Goal: Task Accomplishment & Management: Manage account settings

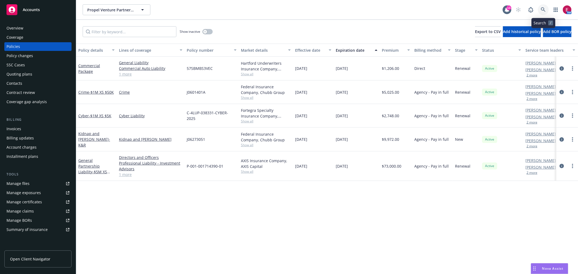
click at [542, 6] on link at bounding box center [543, 9] width 11 height 11
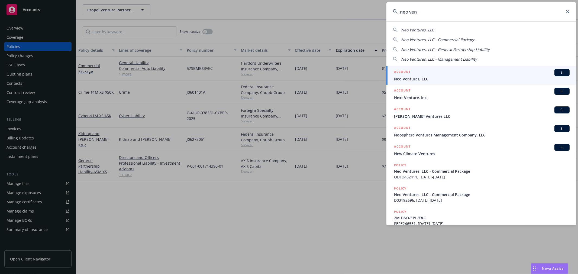
type input "neo ven"
click at [427, 76] on span "Neo Ventures, LLC" at bounding box center [482, 79] width 176 height 6
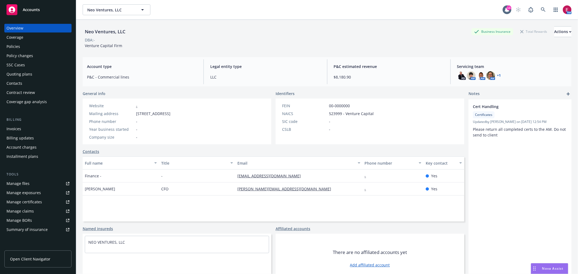
click at [38, 66] on div "SSC Cases" at bounding box center [38, 65] width 63 height 9
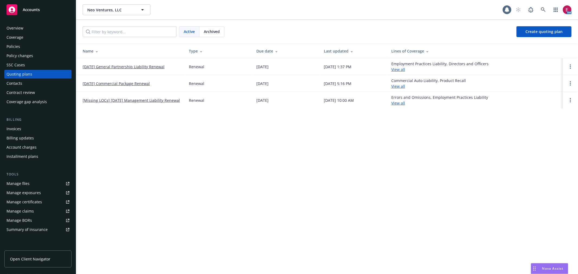
click at [127, 65] on link "08/06/25 General Partnership Liability Renewal" at bounding box center [124, 67] width 82 height 6
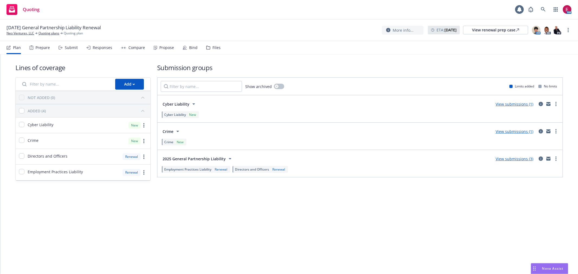
click at [77, 49] on div "Plan Prepare Submit Responses Compare Propose Bind Files" at bounding box center [114, 47] width 214 height 13
click at [74, 49] on div "Submit" at bounding box center [71, 48] width 13 height 4
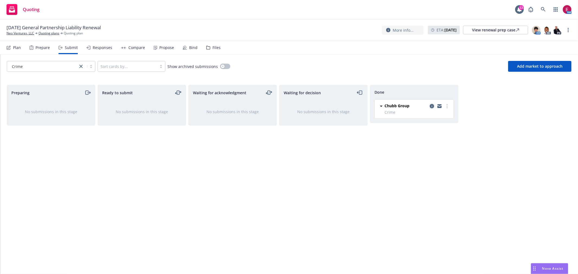
click at [431, 106] on icon "copy logging email" at bounding box center [432, 106] width 4 height 4
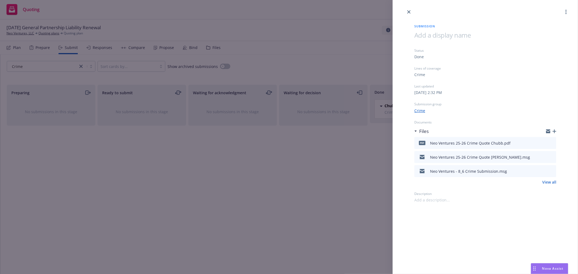
click at [553, 133] on icon "button" at bounding box center [554, 131] width 4 height 4
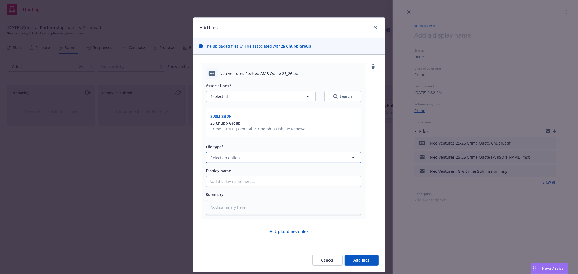
click at [245, 158] on button "Select an option" at bounding box center [283, 157] width 155 height 11
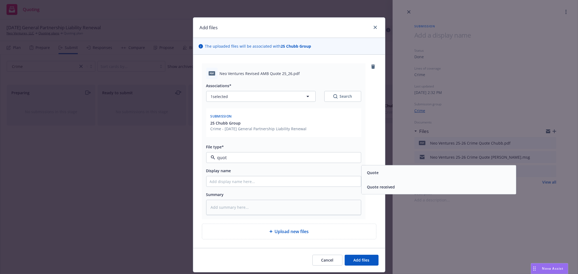
type input "quote"
click at [453, 173] on div "Quote" at bounding box center [439, 173] width 148 height 8
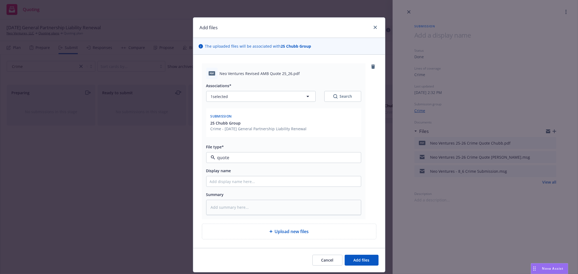
type textarea "x"
click at [328, 257] on button "Cancel" at bounding box center [327, 260] width 30 height 11
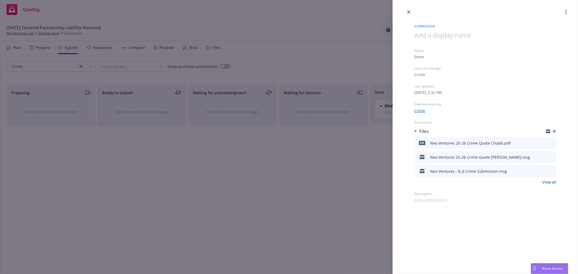
click at [323, 50] on div "Submission Status Done Lines of coverage Crime Last updated Tuesday, August 5, …" at bounding box center [289, 137] width 578 height 274
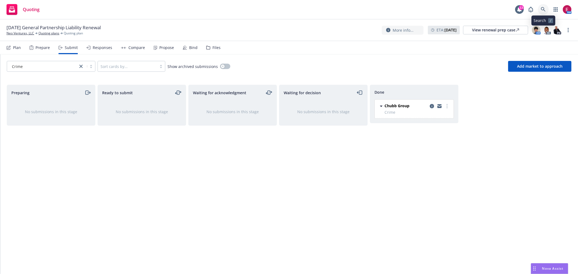
click at [542, 13] on link at bounding box center [543, 9] width 11 height 11
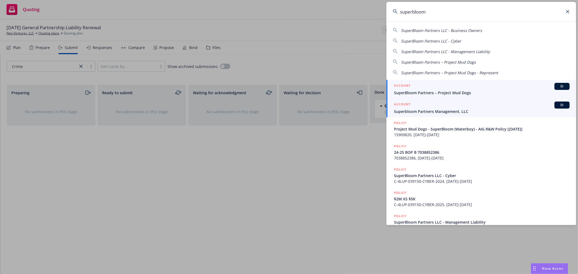
type input "superbloom"
click at [471, 117] on link "ACCOUNT BI Superbloom Partners Management, LLC" at bounding box center [481, 108] width 190 height 19
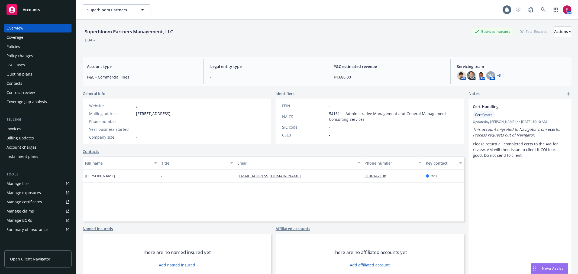
click at [31, 73] on div "Quoting plans" at bounding box center [38, 74] width 63 height 9
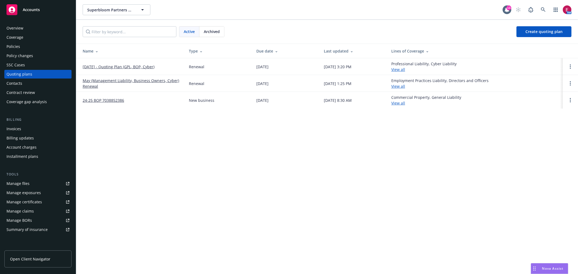
click at [37, 184] on link "Manage files" at bounding box center [37, 183] width 67 height 9
drag, startPoint x: 551, startPoint y: 12, endPoint x: 545, endPoint y: 9, distance: 7.0
click at [550, 12] on div "AM" at bounding box center [542, 9] width 59 height 11
click at [543, 9] on icon at bounding box center [543, 9] width 5 height 5
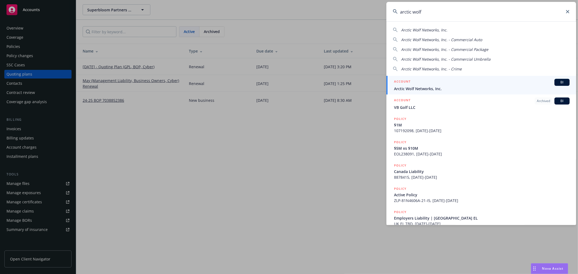
type input "arctic wolf"
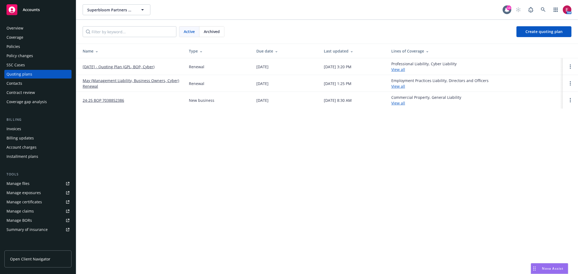
drag, startPoint x: 241, startPoint y: 10, endPoint x: 245, endPoint y: 10, distance: 4.3
click at [542, 9] on icon at bounding box center [543, 9] width 5 height 5
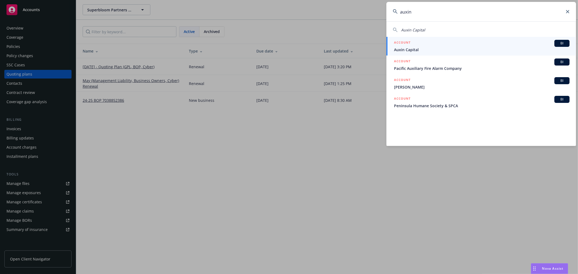
click at [432, 18] on input "auxin" at bounding box center [481, 12] width 190 height 20
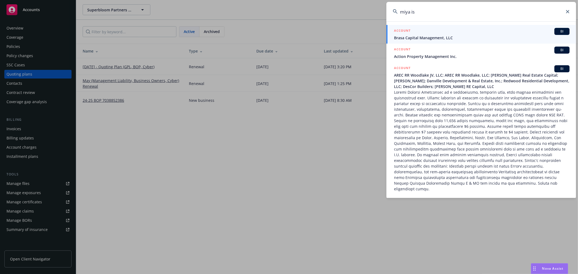
click at [513, 14] on input "miya is" at bounding box center [481, 12] width 190 height 20
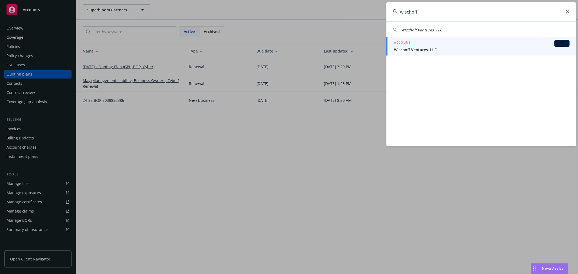
type input "wischoff"
drag, startPoint x: 410, startPoint y: 244, endPoint x: 414, endPoint y: 241, distance: 5.3
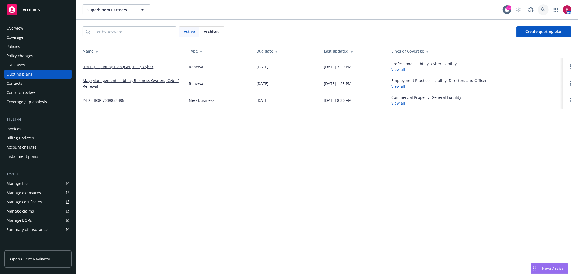
click at [541, 11] on icon at bounding box center [543, 9] width 5 height 5
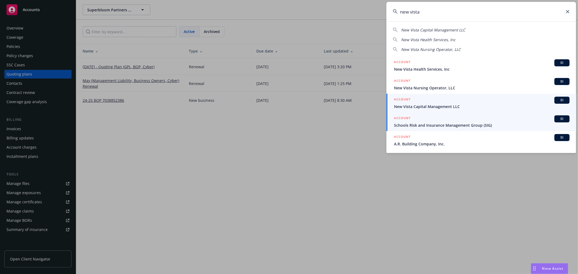
type input "new vista"
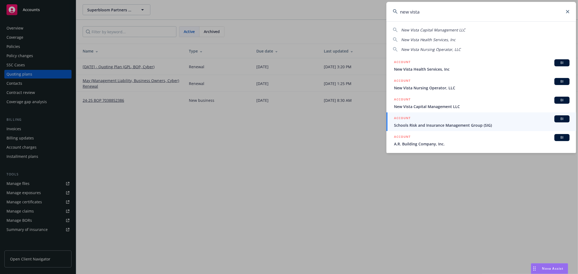
click at [443, 109] on span "New Vista Capital Management LLC" at bounding box center [482, 107] width 176 height 6
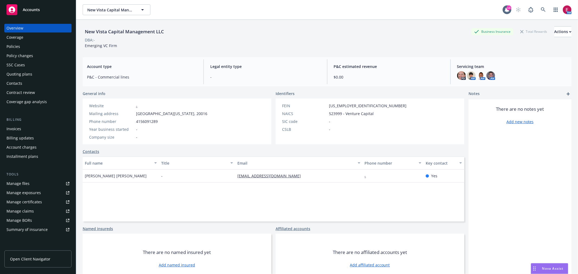
click at [44, 71] on div "Quoting plans" at bounding box center [38, 74] width 63 height 9
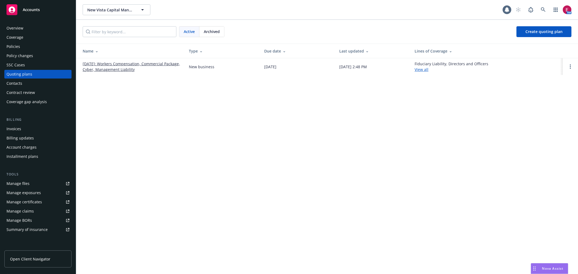
click at [108, 67] on link "08/01/2025: Workers Compensation, Commercial Package, Cyber, Management Liabili…" at bounding box center [132, 66] width 98 height 11
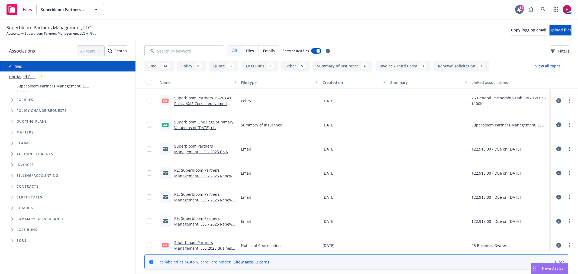
click at [200, 144] on link "Superbloom Partners Management, LLC - 2025 CNA Businessowners Policy" at bounding box center [201, 152] width 54 height 17
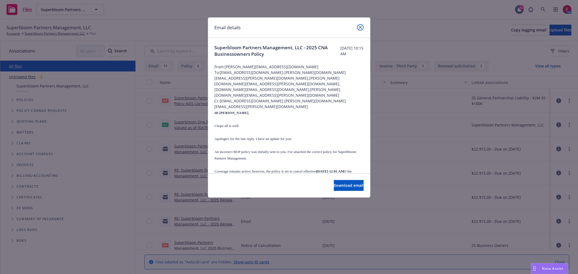
click at [359, 26] on icon "close" at bounding box center [360, 27] width 3 height 3
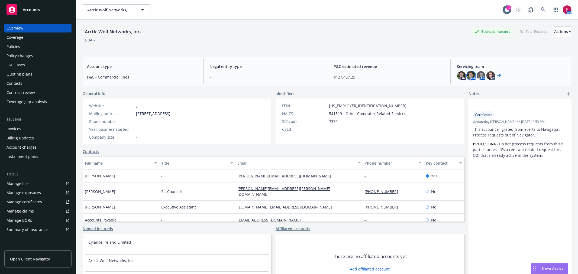
click at [467, 76] on img at bounding box center [471, 75] width 9 height 9
drag, startPoint x: 458, startPoint y: 76, endPoint x: 461, endPoint y: 75, distance: 3.8
click at [458, 75] on img at bounding box center [461, 75] width 9 height 9
click at [479, 72] on img at bounding box center [481, 75] width 9 height 9
click at [486, 73] on img at bounding box center [490, 75] width 9 height 9
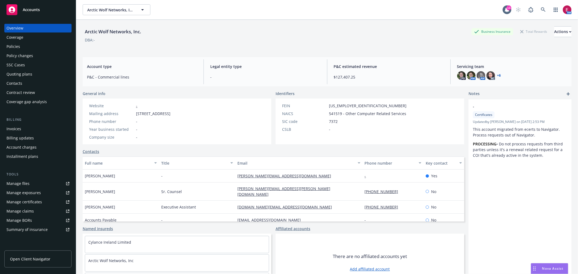
click at [497, 74] on link "+ 6" at bounding box center [499, 75] width 4 height 3
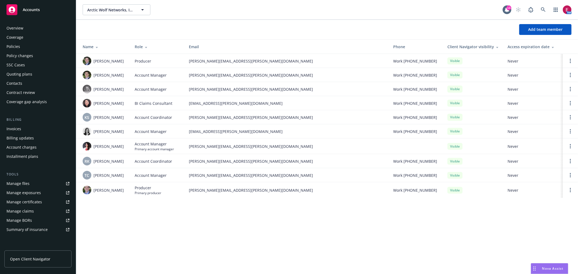
click at [23, 45] on div "Policies" at bounding box center [38, 46] width 63 height 9
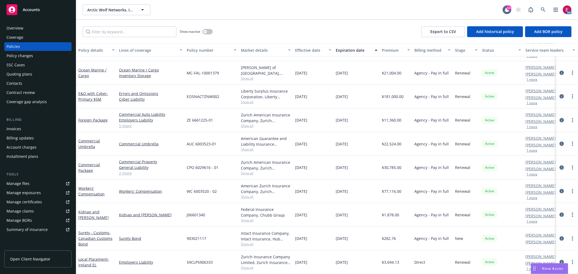
scroll to position [312, 0]
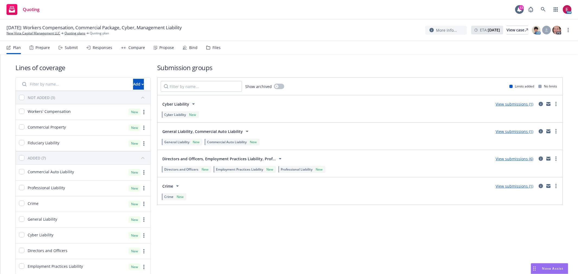
click at [191, 42] on div "Bind" at bounding box center [190, 47] width 15 height 13
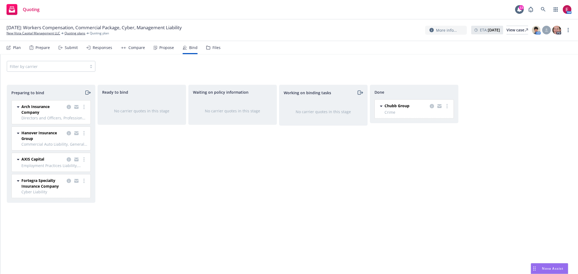
click at [86, 92] on icon "moveRight" at bounding box center [88, 92] width 6 height 7
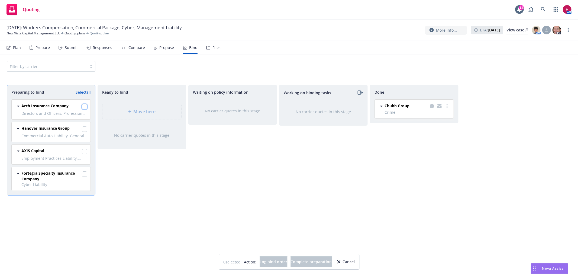
click at [83, 106] on input "checkbox" at bounding box center [84, 106] width 5 height 5
checkbox input "true"
click at [87, 90] on link "Select all" at bounding box center [83, 92] width 15 height 6
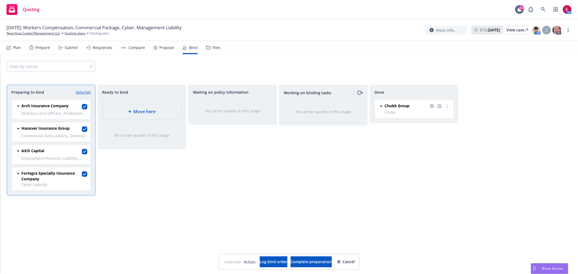
checkbox input "true"
click at [82, 93] on link "Unselect all" at bounding box center [81, 92] width 20 height 6
checkbox input "false"
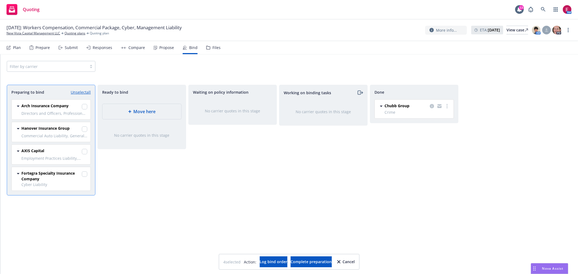
checkbox input "false"
drag, startPoint x: 364, startPoint y: 263, endPoint x: 173, endPoint y: 171, distance: 211.7
click at [355, 263] on div "Cancel" at bounding box center [346, 262] width 18 height 10
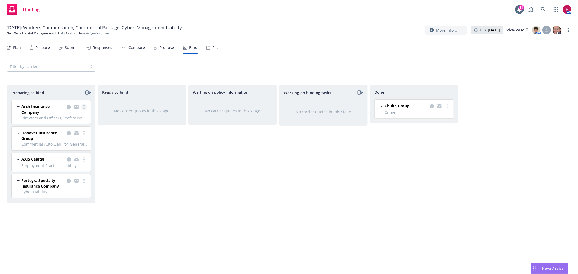
click at [83, 107] on link "more" at bounding box center [84, 107] width 7 height 7
click at [72, 144] on link "Move to done" at bounding box center [60, 140] width 53 height 11
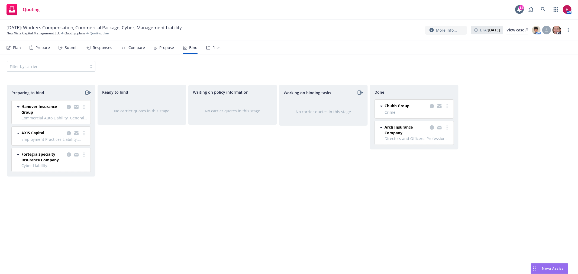
click at [89, 91] on icon "moveRight" at bounding box center [88, 92] width 6 height 7
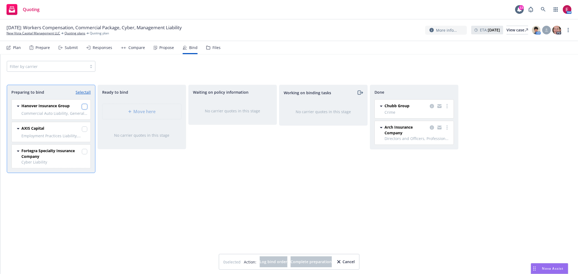
drag, startPoint x: 85, startPoint y: 108, endPoint x: 85, endPoint y: 117, distance: 9.0
click at [85, 108] on input "checkbox" at bounding box center [84, 106] width 5 height 5
checkbox input "true"
click at [86, 128] on input "checkbox" at bounding box center [84, 129] width 5 height 5
checkbox input "true"
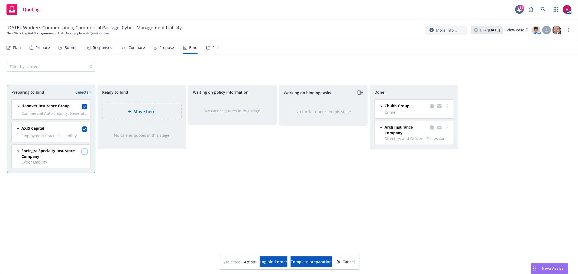
drag, startPoint x: 83, startPoint y: 150, endPoint x: 137, endPoint y: 196, distance: 71.8
click at [83, 150] on input "checkbox" at bounding box center [84, 151] width 5 height 5
checkbox input "true"
click at [260, 261] on span "Log bind order" at bounding box center [274, 261] width 28 height 5
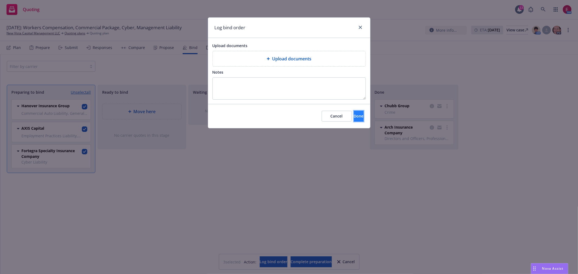
click at [354, 120] on button "Done" at bounding box center [359, 116] width 10 height 11
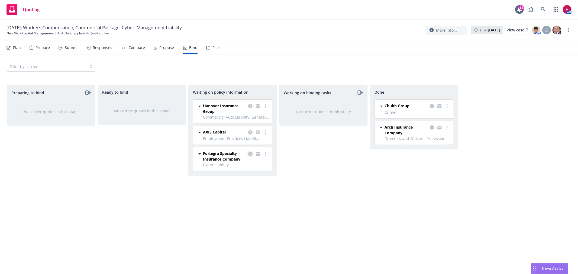
click at [247, 154] on link "copy logging email" at bounding box center [250, 154] width 7 height 7
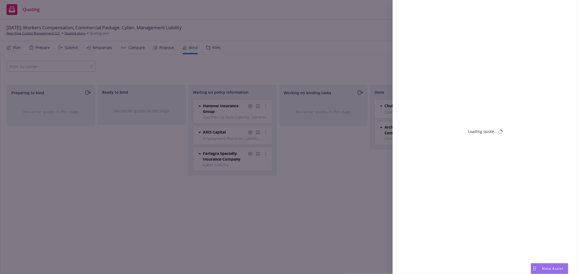
select select "DC"
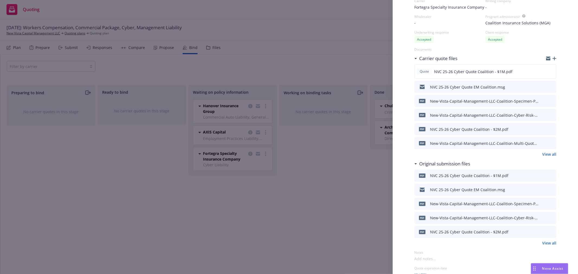
scroll to position [60, 0]
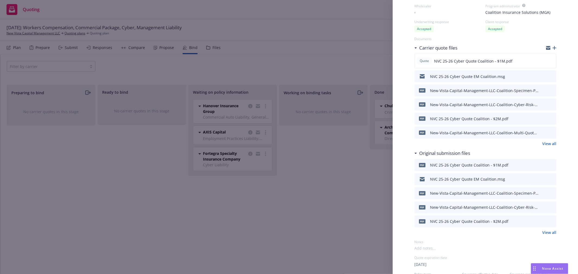
click at [545, 142] on link "View all" at bounding box center [549, 144] width 14 height 6
click at [318, 202] on div "Display Name Coalition Insurance Solutions (MGA) Carrier Fortegra Specialty Ins…" at bounding box center [289, 137] width 578 height 274
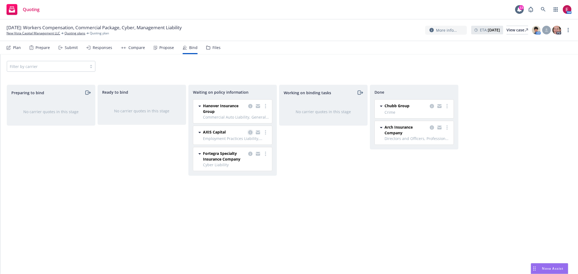
click at [250, 133] on icon "copy logging email" at bounding box center [250, 132] width 4 height 4
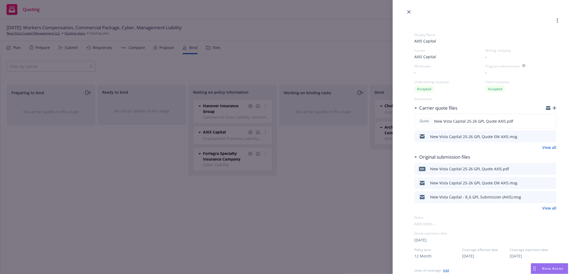
click at [540, 135] on icon "download file" at bounding box center [542, 136] width 4 height 4
click at [275, 67] on div "Display Name AXIS Capital Carrier AXIS Capital Writing company - Wholesaler - P…" at bounding box center [289, 137] width 578 height 274
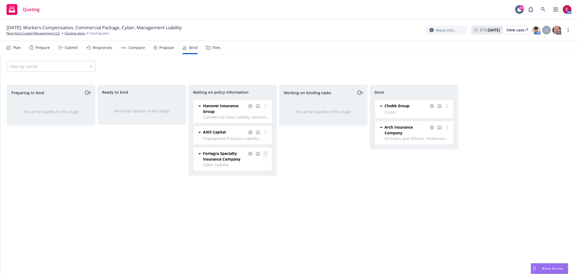
click at [265, 153] on icon "more" at bounding box center [265, 154] width 1 height 4
click at [255, 163] on span "Create policies" at bounding box center [239, 165] width 40 height 5
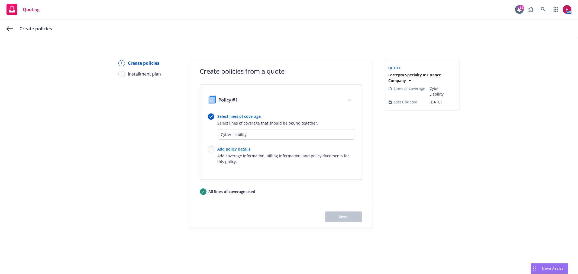
click at [234, 148] on link "Add policy details" at bounding box center [286, 149] width 137 height 6
select select "12"
select select "DC"
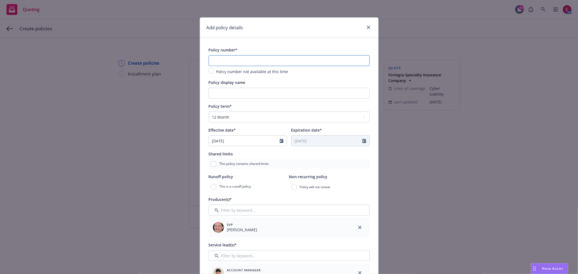
click at [255, 62] on input "text" at bounding box center [289, 60] width 161 height 11
paste input "C-4LUP-039769-CYBER-2025"
type input "C-4LUP-039769-CYBER-2025"
drag, startPoint x: 246, startPoint y: 91, endPoint x: 250, endPoint y: 95, distance: 5.2
click at [246, 92] on input "Policy display name" at bounding box center [289, 93] width 161 height 11
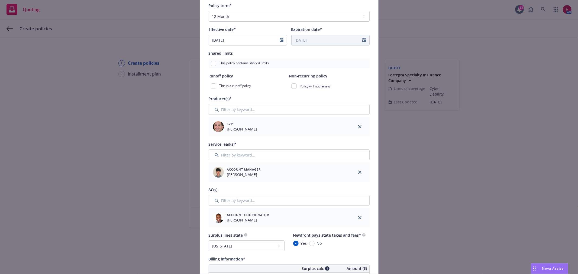
scroll to position [90, 0]
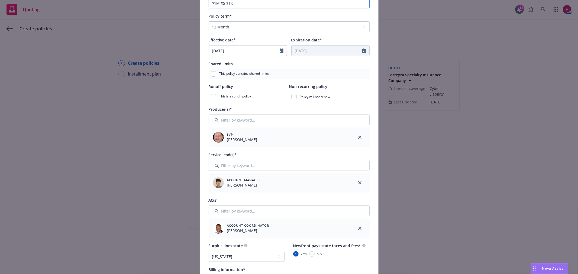
type input "$1M XS $1K"
click at [244, 53] on input "07/23/2025" at bounding box center [244, 51] width 71 height 10
click at [267, 64] on icon "button" at bounding box center [268, 63] width 3 height 3
select select "8"
click at [250, 108] on span "21" at bounding box center [250, 106] width 7 height 7
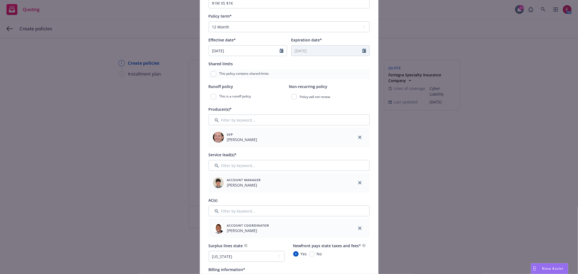
type input "08/21/2025"
type input "08/21/2026"
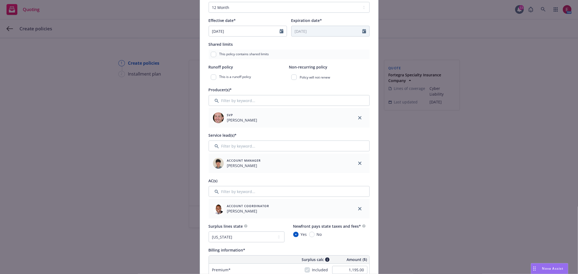
scroll to position [120, 0]
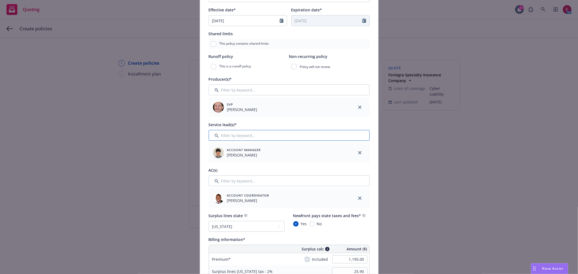
click at [245, 136] on input "Filter by keyword..." at bounding box center [289, 135] width 161 height 11
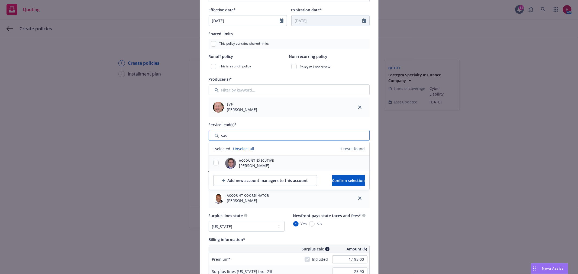
type input "sas"
click at [214, 164] on input "checkbox" at bounding box center [215, 162] width 5 height 5
checkbox input "true"
click at [349, 182] on span "Confirm selection" at bounding box center [348, 180] width 33 height 5
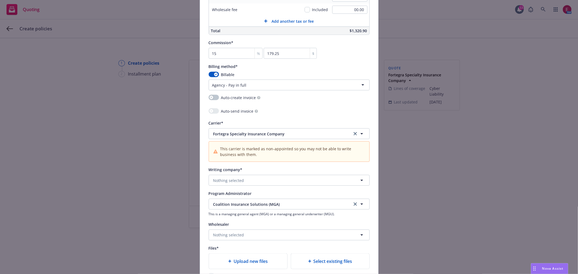
scroll to position [542, 0]
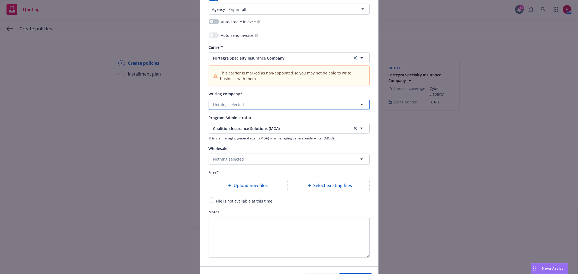
click at [241, 107] on button "Nothing selected" at bounding box center [289, 104] width 161 height 11
type input "for"
click at [266, 115] on div "Fortegra Specialty Insurance Company Domestic - 16823" at bounding box center [289, 123] width 160 height 20
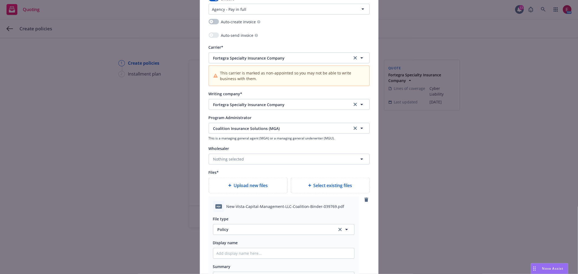
type textarea "x"
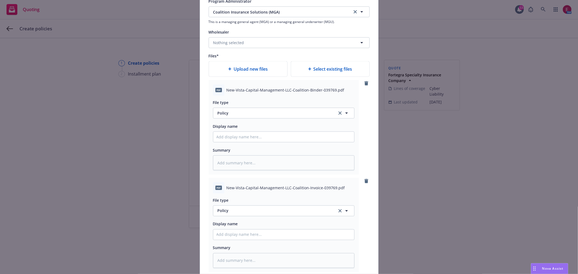
scroll to position [662, 0]
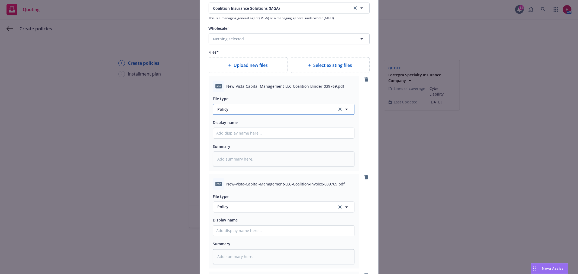
click at [235, 110] on span "Policy" at bounding box center [274, 109] width 113 height 6
type input "binder"
click at [242, 122] on div "Binder" at bounding box center [283, 124] width 134 height 8
drag, startPoint x: 239, startPoint y: 139, endPoint x: 241, endPoint y: 136, distance: 2.9
click at [241, 136] on input "Policy display name" at bounding box center [283, 133] width 141 height 10
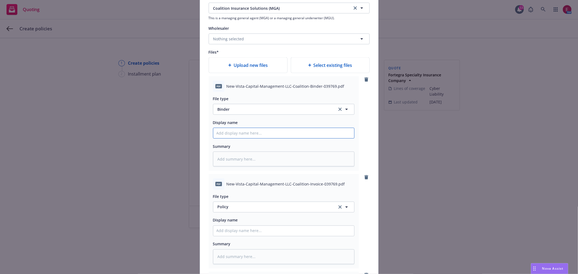
type textarea "x"
type input "N"
type textarea "x"
type input "NV"
type textarea "x"
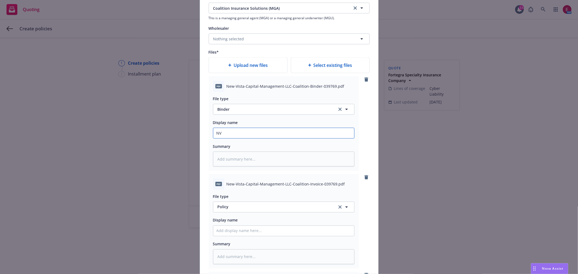
type input "NVC"
type textarea "x"
type input "NVC"
type textarea "x"
type input "NVC 2"
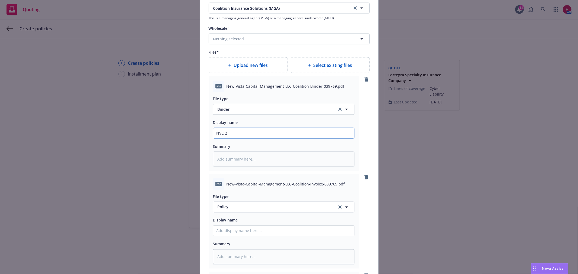
type textarea "x"
type input "NVC 25"
type textarea "x"
type input "NVC 25-"
type textarea "x"
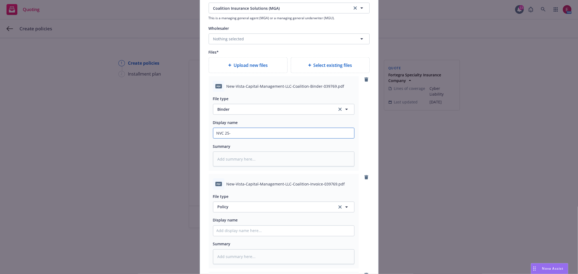
type input "NVC 25-2"
type textarea "x"
type input "NVC 25-26"
type textarea "x"
type input "NVC 25-26"
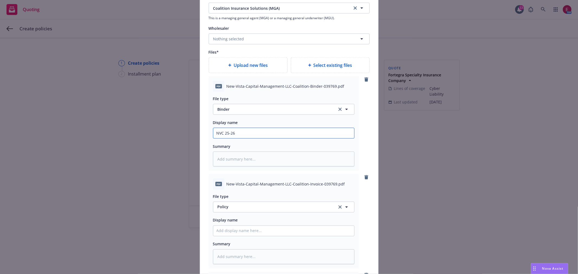
type textarea "x"
type input "NVC 25-26 C"
type textarea "x"
type input "NVC 25-26"
type textarea "x"
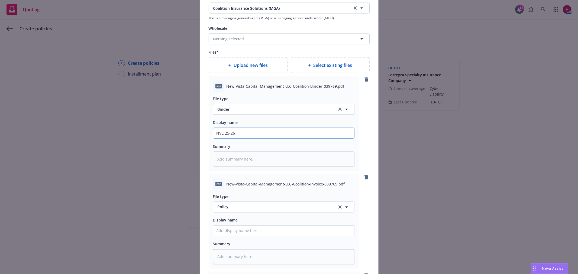
type input "NVC 25-26 C"
type textarea "x"
type input "NVC 25-26 Cy"
type textarea "x"
type input "NVC 25-26 Cyb"
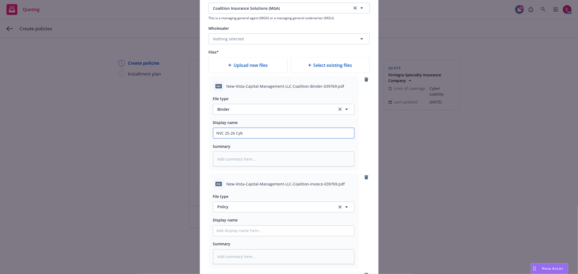
type textarea "x"
type input "NVC 25-26 Cybe"
type textarea "x"
type input "NVC 25-26 Cyber"
type textarea "x"
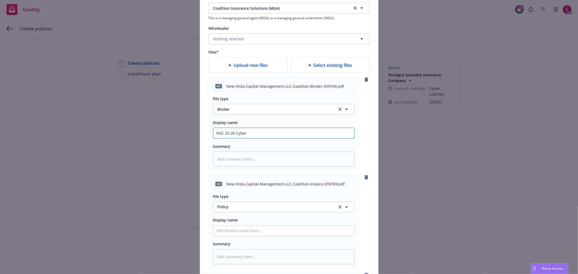
type input "NVC 25-26 Cyber"
type textarea "x"
type input "NVC 25-26 Cyber B"
type textarea "x"
type input "NVC 25-26 Cyber Bi"
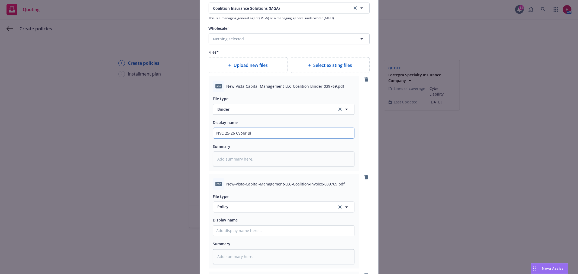
type textarea "x"
type input "NVC 25-26 Cyber Bin"
type textarea "x"
type input "NVC 25-26 Cyber Bind"
type textarea "x"
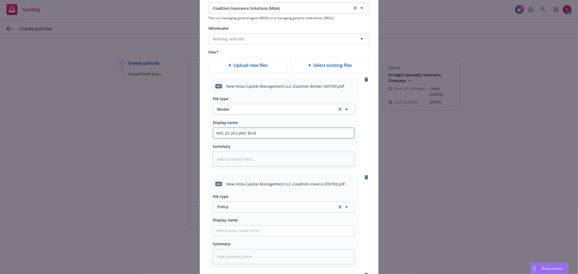
type input "NVC 25-26 Cyber Binde"
type textarea "x"
type input "NVC 25-26 Cyber Binder"
type textarea "x"
type input "NVC 25-26 Cyber Binder"
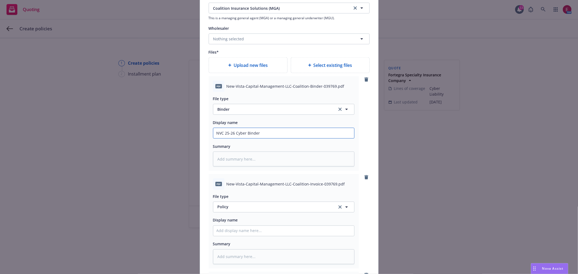
type textarea "x"
type input "NVC 25-26 Cyber Binder C"
type textarea "x"
type input "NVC 25-26 Cyber Binder Co"
type textarea "x"
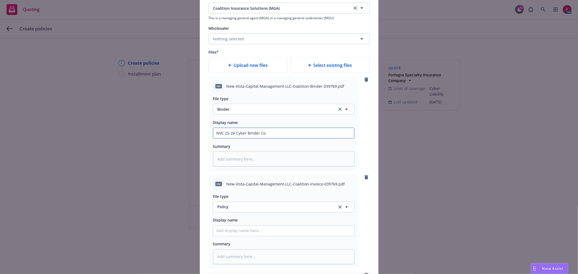
type input "NVC 25-26 Cyber Binder Coa"
type textarea "x"
type input "NVC 25-26 Cyber Binder Coal"
type textarea "x"
type input "NVC 25-26 Cyber Binder Coali"
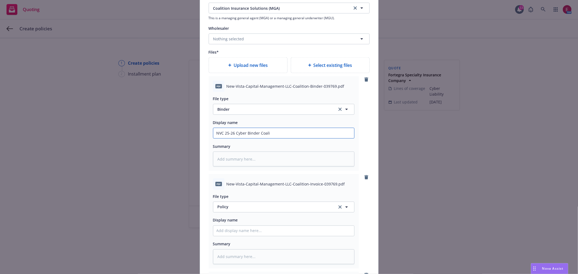
type textarea "x"
type input "NVC 25-26 Cyber Binder Coalit"
type textarea "x"
type input "NVC 25-26 Cyber Binder Coalitio"
type textarea "x"
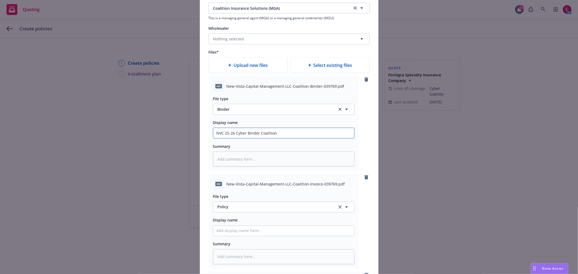
type input "NVC 25-26 Cyber Binder Coalition"
drag, startPoint x: 297, startPoint y: 141, endPoint x: 292, endPoint y: 137, distance: 7.2
click at [290, 139] on div "File type Binder Display name NVC 25-26 Cyber Binder Coalition Summary" at bounding box center [283, 129] width 141 height 75
drag, startPoint x: 294, startPoint y: 136, endPoint x: 101, endPoint y: 155, distance: 194.0
click at [83, 147] on div "Add policy details Policy number* C-4LUP-039769-CYBER-2025 Policy number not av…" at bounding box center [289, 137] width 578 height 274
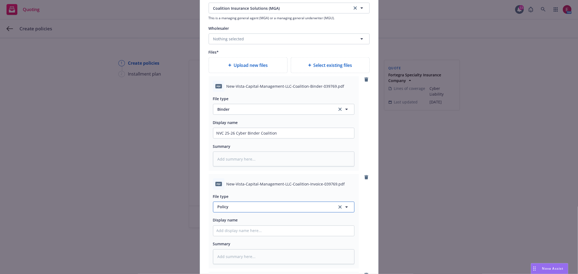
click at [252, 209] on span "Policy" at bounding box center [274, 207] width 113 height 6
type input "invoi"
click at [254, 194] on div "Invoice - Third Party" at bounding box center [236, 192] width 41 height 8
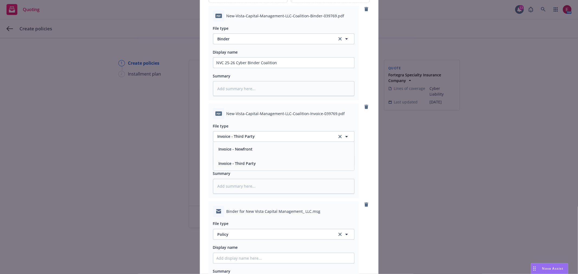
scroll to position [752, 0]
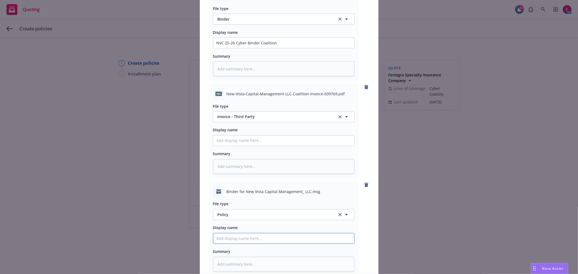
click at [238, 48] on input "Policy display name" at bounding box center [283, 43] width 141 height 10
paste input "NVC 25-26 Cyber Binder Coalition"
type textarea "x"
type input "NVC 25-26 Cyber Binder Coalition"
click at [258, 48] on input "NVC 25-26 Cyber Binder Coalition" at bounding box center [283, 43] width 141 height 10
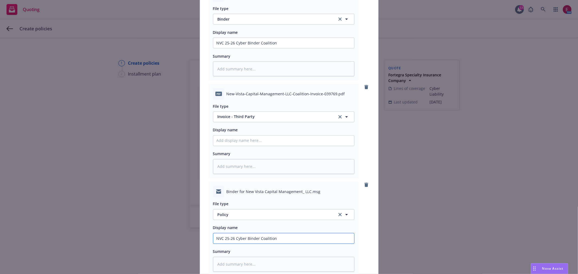
type textarea "x"
type input "NVC 25-26 Cyber Binder ECoalition"
type textarea "x"
type input "NVC 25-26 Cyber Binder EMCoalition"
type textarea "x"
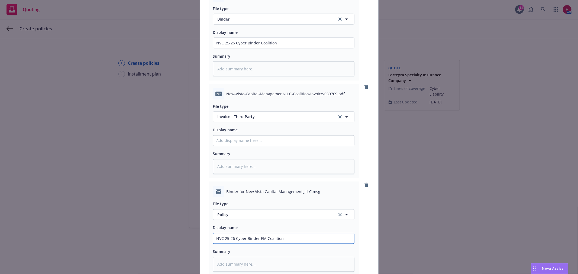
type input "NVC 25-26 Cyber Binder EM Coalition"
click at [260, 218] on span "Policy" at bounding box center [274, 215] width 113 height 6
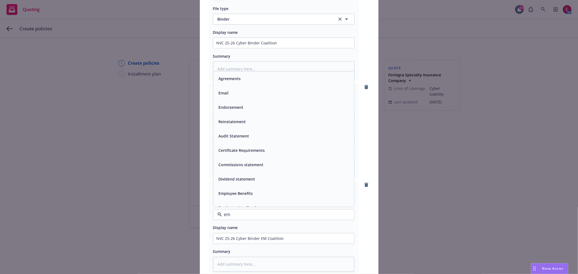
type input "ema"
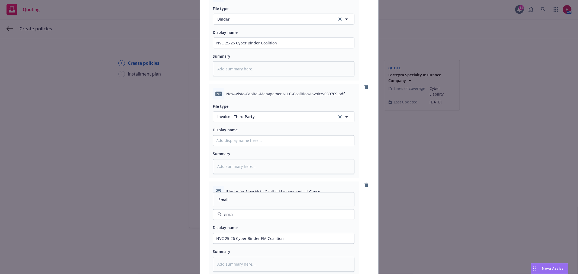
click at [267, 202] on div "Email" at bounding box center [283, 200] width 134 height 8
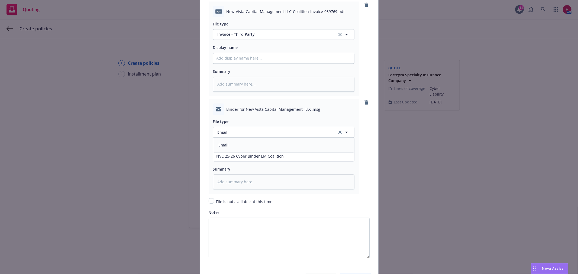
scroll to position [872, 0]
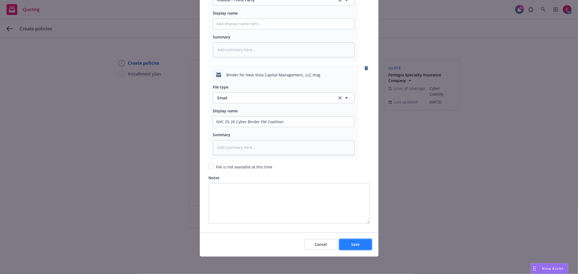
click at [357, 249] on button "Save" at bounding box center [355, 244] width 33 height 11
type textarea "x"
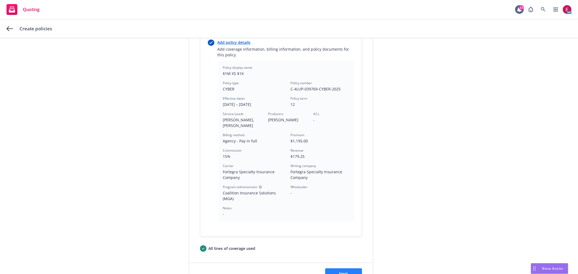
scroll to position [152, 0]
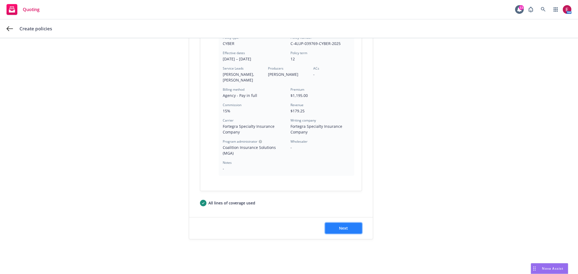
click at [356, 229] on button "Next" at bounding box center [343, 228] width 37 height 11
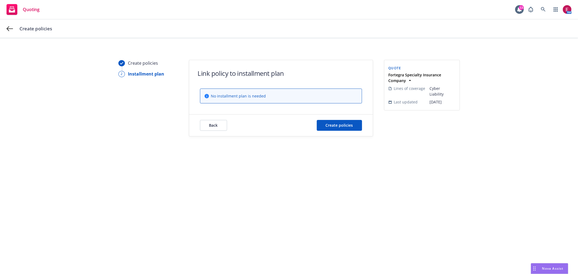
scroll to position [0, 0]
drag, startPoint x: 349, startPoint y: 115, endPoint x: 351, endPoint y: 123, distance: 8.2
click at [350, 119] on div "Back Create policies" at bounding box center [281, 126] width 184 height 22
click at [351, 123] on span "Create policies" at bounding box center [339, 125] width 27 height 5
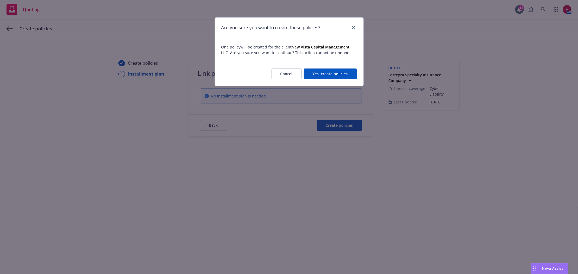
click at [338, 82] on div "Cancel Yes, create policies" at bounding box center [289, 74] width 148 height 24
click at [338, 80] on div "Cancel Yes, create policies" at bounding box center [289, 74] width 148 height 24
click at [339, 72] on button "Yes, create policies" at bounding box center [330, 74] width 53 height 11
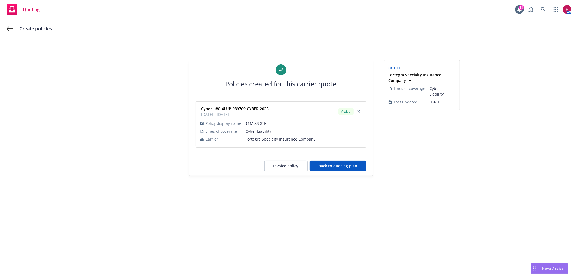
click at [339, 165] on button "Back to quoting plan" at bounding box center [338, 166] width 57 height 11
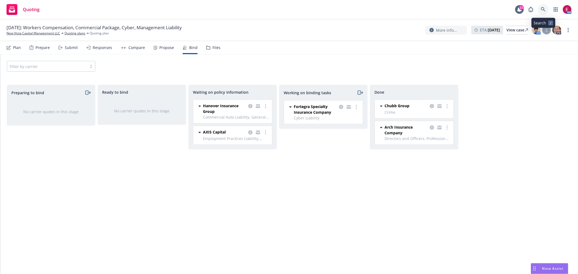
click at [545, 7] on icon at bounding box center [543, 9] width 5 height 5
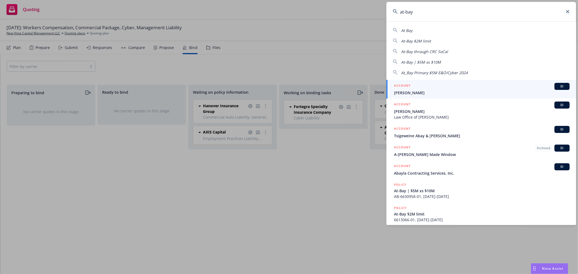
click at [483, 11] on input "at-bay" at bounding box center [481, 12] width 190 height 20
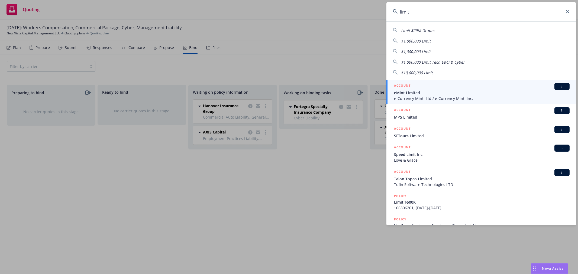
click at [424, 17] on input "limit" at bounding box center [481, 12] width 190 height 20
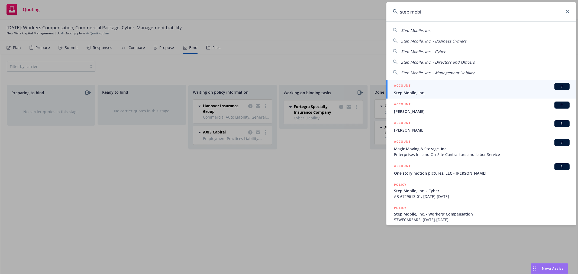
type input "step mobi"
click at [430, 85] on div "ACCOUNT BI" at bounding box center [482, 86] width 176 height 7
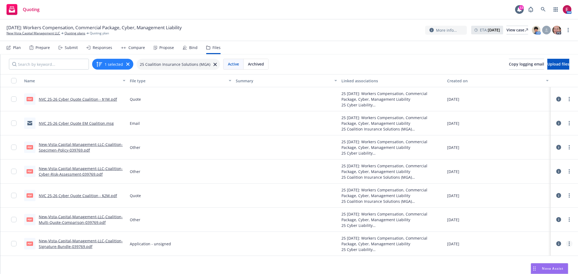
click at [563, 244] on div at bounding box center [564, 243] width 16 height 11
click at [566, 244] on link "more" at bounding box center [569, 244] width 7 height 7
click at [538, 214] on link "Download" at bounding box center [546, 216] width 54 height 11
click at [190, 44] on div "Bind" at bounding box center [190, 47] width 15 height 13
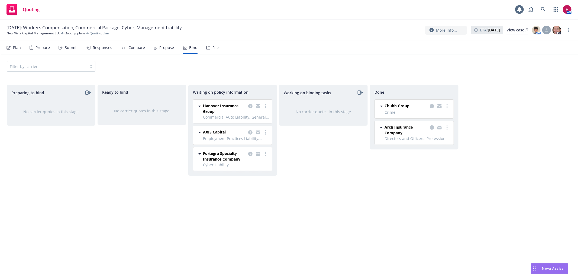
click at [159, 46] on div "Propose" at bounding box center [166, 48] width 15 height 4
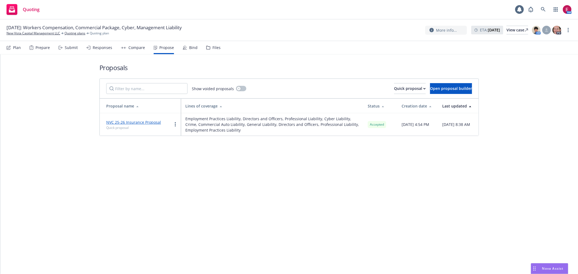
click at [213, 46] on div "Files" at bounding box center [216, 48] width 8 height 4
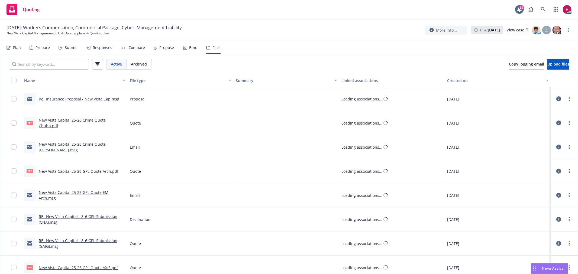
click at [159, 47] on div "Propose" at bounding box center [166, 48] width 15 height 4
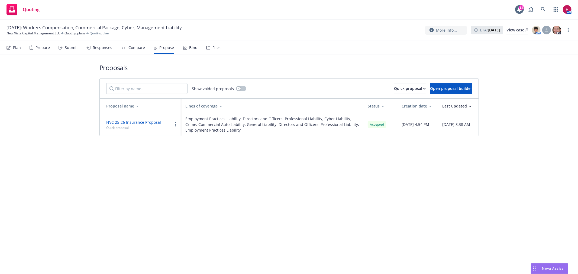
click at [214, 48] on div "Files" at bounding box center [216, 48] width 8 height 4
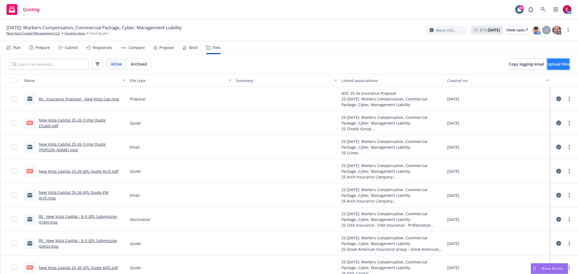
click at [547, 64] on button "Upload files" at bounding box center [558, 64] width 22 height 11
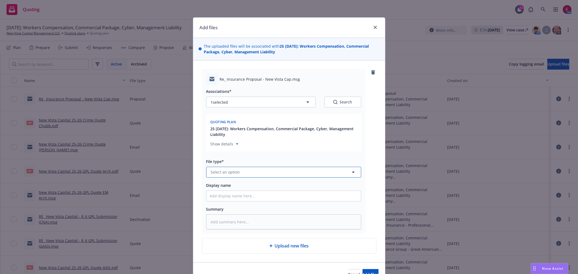
drag, startPoint x: 251, startPoint y: 177, endPoint x: 251, endPoint y: 170, distance: 7.6
click at [251, 175] on button "Select an option" at bounding box center [283, 172] width 155 height 11
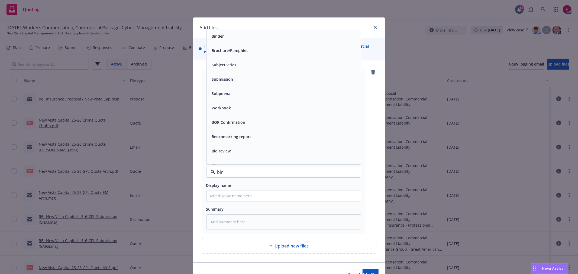
type input "bind"
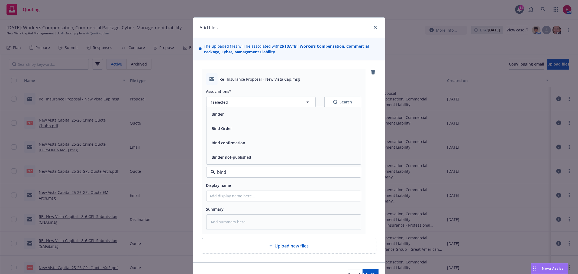
click at [249, 131] on div "Bind Order" at bounding box center [284, 129] width 148 height 8
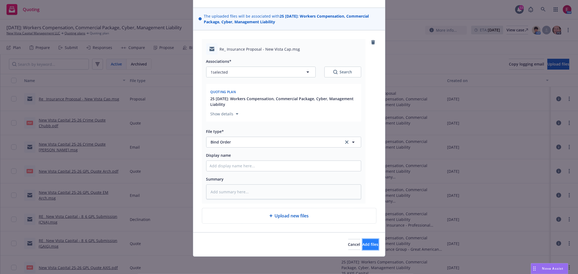
click at [366, 248] on button "Add files" at bounding box center [370, 244] width 16 height 11
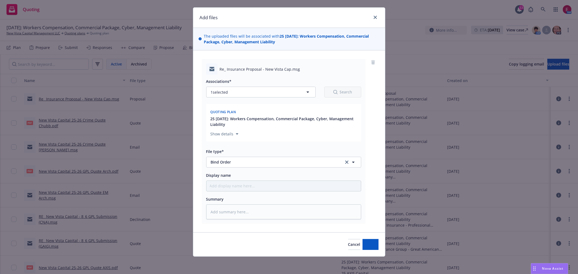
type textarea "x"
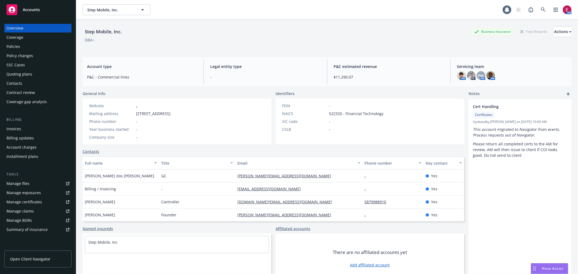
click at [35, 71] on div "Quoting plans" at bounding box center [38, 74] width 63 height 9
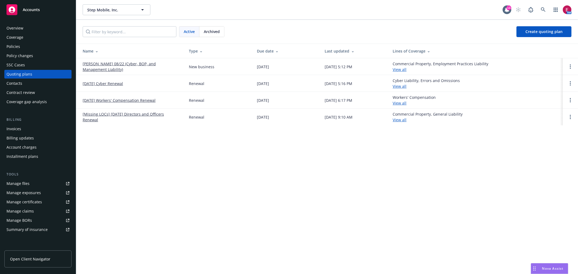
click at [109, 66] on link "[PERSON_NAME] 08/22 (Cyber, BOP, and Management Liability)" at bounding box center [132, 66] width 98 height 11
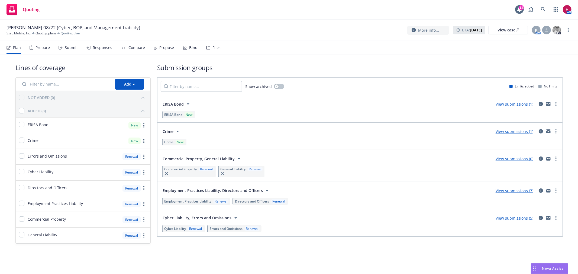
click at [66, 43] on div "Submit" at bounding box center [68, 47] width 19 height 13
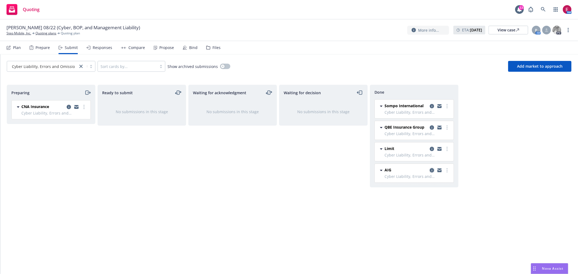
click at [432, 167] on link "copy logging email" at bounding box center [432, 170] width 7 height 7
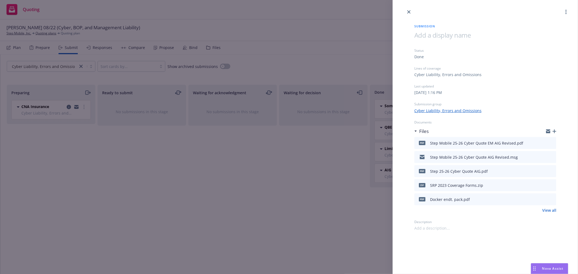
click at [289, 180] on div "Submission Status Done Lines of coverage Cyber Liability, Errors and Omissions …" at bounding box center [289, 137] width 578 height 274
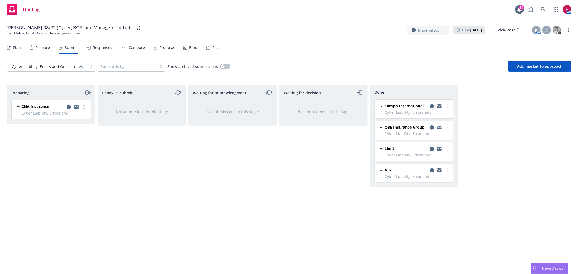
click at [432, 149] on icon "copy logging email" at bounding box center [432, 149] width 4 height 4
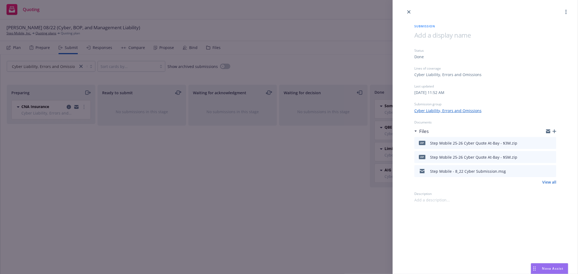
drag, startPoint x: 542, startPoint y: 143, endPoint x: 361, endPoint y: 179, distance: 184.6
click at [543, 143] on icon "download file" at bounding box center [542, 141] width 4 height 3
drag, startPoint x: 331, startPoint y: 38, endPoint x: 336, endPoint y: 35, distance: 5.6
click at [332, 37] on div "Submission Status Done Lines of coverage Cyber Liability, Errors and Omissions …" at bounding box center [289, 137] width 578 height 274
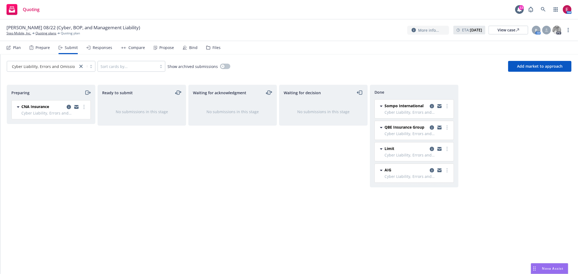
drag, startPoint x: 549, startPoint y: 11, endPoint x: 545, endPoint y: 11, distance: 4.3
click at [550, 11] on div "AM" at bounding box center [548, 9] width 46 height 11
click at [545, 11] on icon at bounding box center [543, 9] width 5 height 5
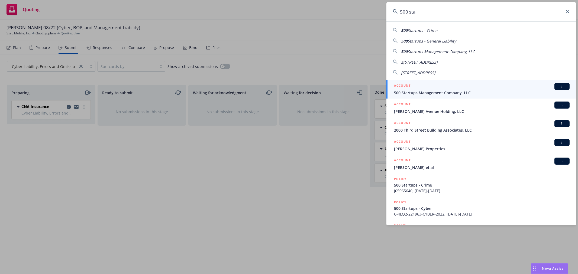
type input "500 sta"
click at [432, 92] on span "500 Startups Management Company, LLC" at bounding box center [482, 93] width 176 height 6
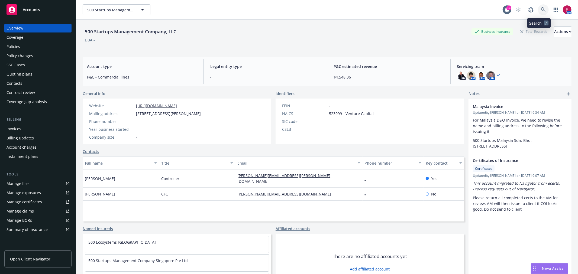
click at [541, 11] on icon at bounding box center [543, 9] width 5 height 5
click at [3, 71] on div "Overview Coverage Policies Policy changes SSC Cases Quoting plans Contacts Cont…" at bounding box center [38, 145] width 76 height 257
click at [12, 70] on div "Quoting plans" at bounding box center [20, 74] width 26 height 9
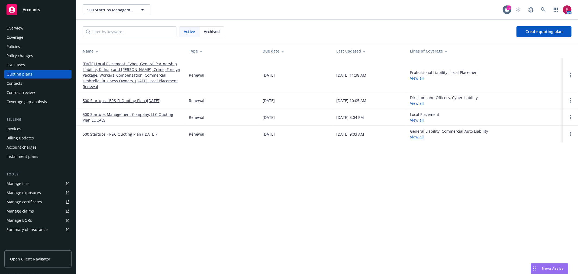
click at [122, 63] on link "[DATE] Local Placement, Cyber, General Partnership Liability, Kidnap and [PERSO…" at bounding box center [132, 75] width 98 height 28
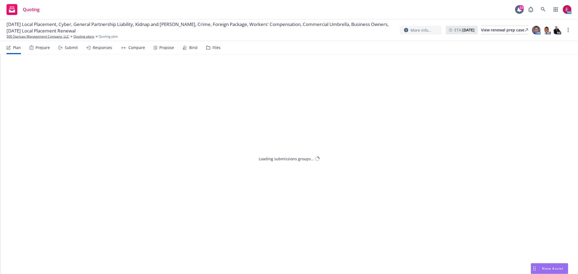
click at [194, 47] on div "Bind" at bounding box center [193, 48] width 8 height 4
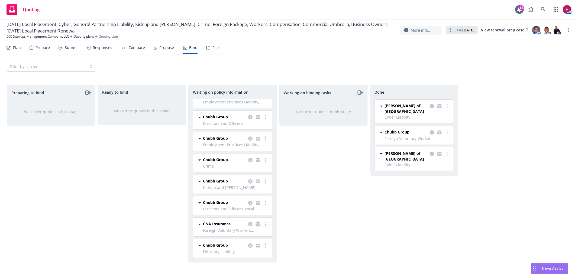
scroll to position [63, 0]
click at [242, 223] on div "CNA Insurance" at bounding box center [236, 224] width 66 height 7
click at [248, 224] on icon "copy logging email" at bounding box center [250, 224] width 4 height 4
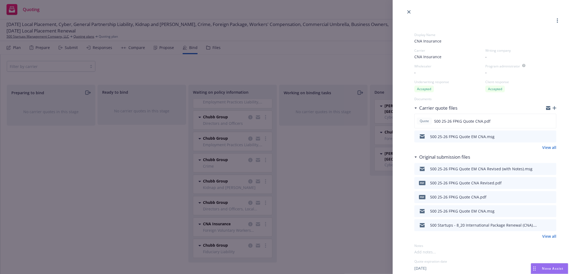
click at [288, 154] on div "Display Name CNA Insurance Carrier CNA Insurance Writing company - Wholesaler -…" at bounding box center [289, 137] width 578 height 274
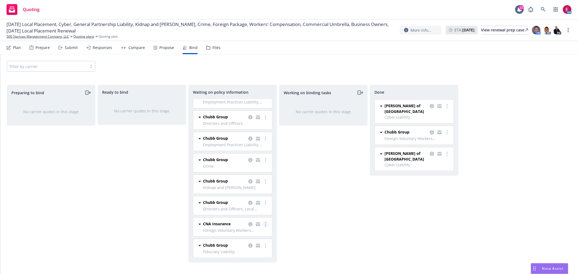
click at [262, 224] on link "more" at bounding box center [265, 224] width 7 height 7
click at [236, 166] on link "Create policies" at bounding box center [239, 170] width 49 height 11
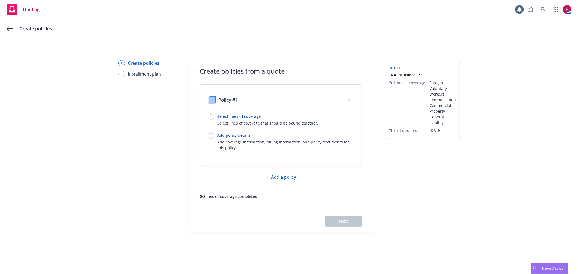
drag, startPoint x: 235, startPoint y: 111, endPoint x: 235, endPoint y: 118, distance: 7.0
click at [235, 114] on div "Policy #1 1 Select lines of coverage Select lines of coverage that should be bo…" at bounding box center [280, 125] width 161 height 81
click at [235, 118] on link "Select lines of coverage" at bounding box center [268, 117] width 101 height 6
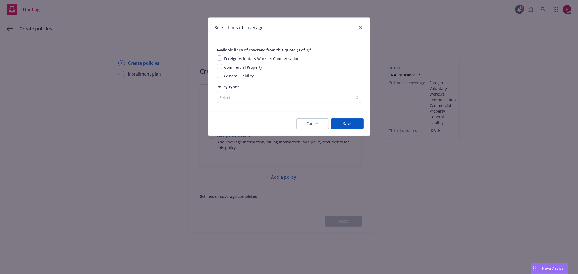
click at [222, 58] on div "Foreign Voluntary Workers Compensation" at bounding box center [261, 58] width 79 height 7
click at [219, 58] on input "checkbox" at bounding box center [219, 57] width 5 height 5
checkbox input "true"
click at [219, 71] on div "Foreign Voluntary Workers Compensation Commercial Property General Liability" at bounding box center [289, 67] width 145 height 24
click at [219, 69] on input "checkbox" at bounding box center [219, 66] width 5 height 5
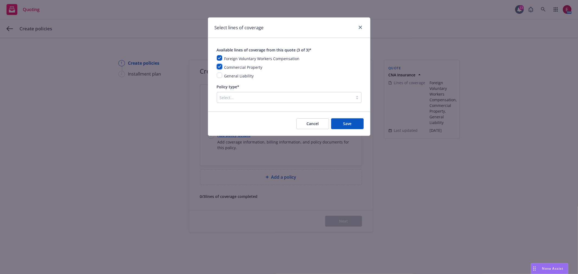
checkbox input "true"
click at [217, 78] on input "checkbox" at bounding box center [219, 75] width 5 height 5
checkbox input "true"
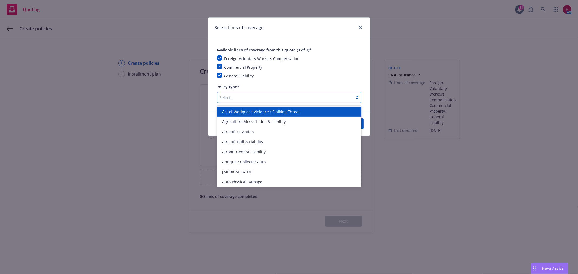
click at [250, 101] on div at bounding box center [285, 97] width 131 height 7
type input "fore"
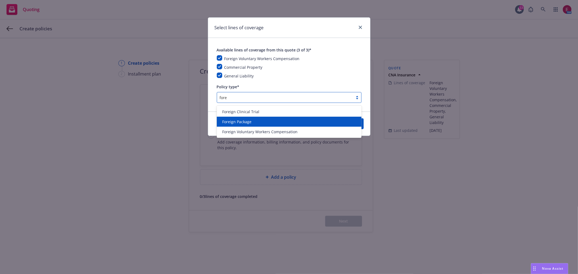
click at [263, 122] on div "Foreign Package" at bounding box center [289, 122] width 138 height 6
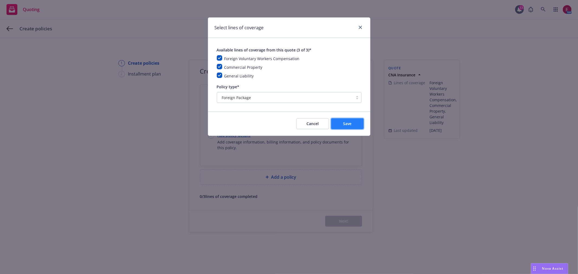
click at [343, 119] on button "Save" at bounding box center [347, 123] width 33 height 11
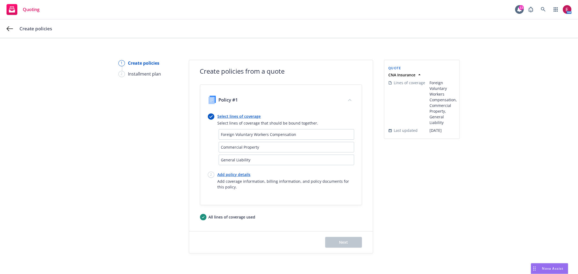
click at [231, 176] on link "Add policy details" at bounding box center [286, 175] width 137 height 6
click at [231, 176] on body "Quoting 13 AM Create policies 1 Create policies 2 Installment plan Create polic…" at bounding box center [289, 137] width 578 height 274
select select "12"
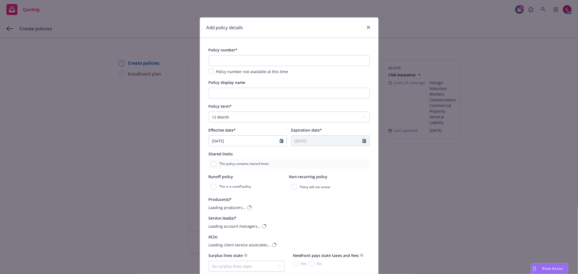
drag, startPoint x: 233, startPoint y: 43, endPoint x: 233, endPoint y: 47, distance: 4.1
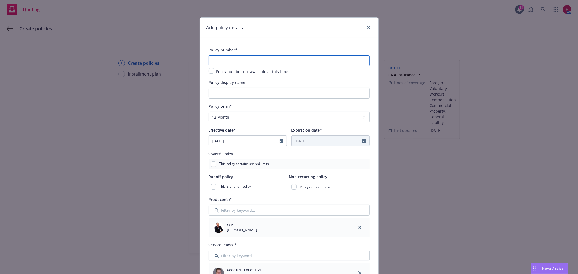
click at [229, 58] on input "text" at bounding box center [289, 60] width 161 height 11
paste input "WP 83 340 5913"
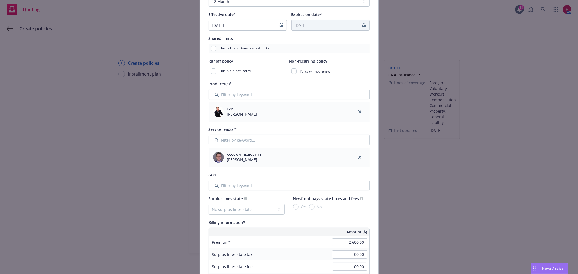
scroll to position [150, 0]
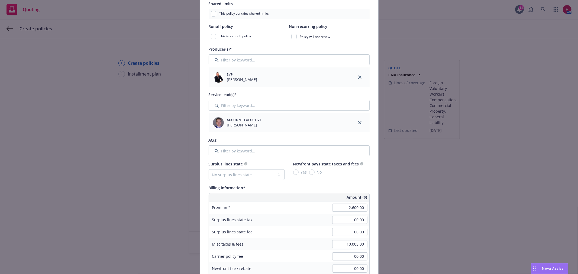
type input "WP 83 340 5913"
click at [265, 110] on input "Filter by keyword..." at bounding box center [289, 105] width 161 height 11
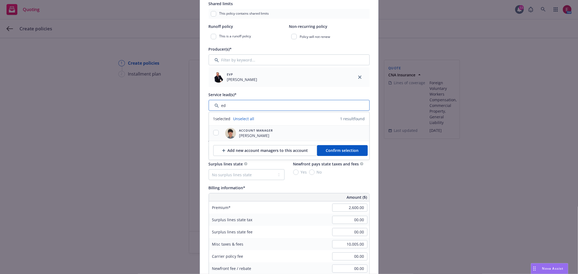
type input "ed"
click at [216, 136] on div at bounding box center [216, 133] width 14 height 7
click at [213, 135] on input "checkbox" at bounding box center [215, 132] width 5 height 5
checkbox input "true"
click at [335, 147] on button "Confirm selection" at bounding box center [342, 150] width 51 height 11
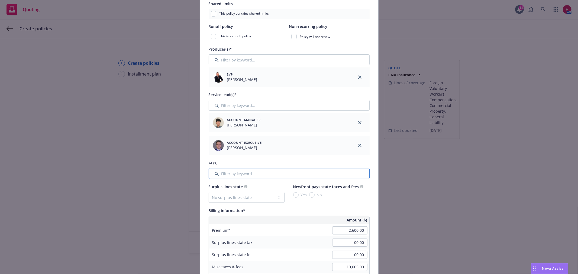
click at [241, 170] on input "Filter by keyword..." at bounding box center [289, 173] width 161 height 11
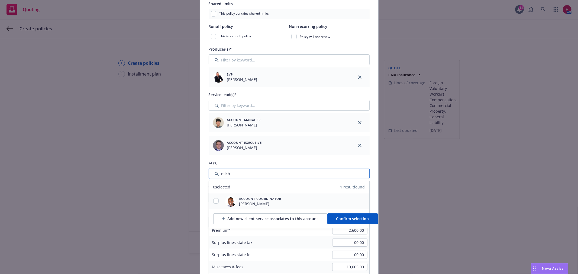
type input "mich"
click at [213, 202] on input "checkbox" at bounding box center [215, 200] width 5 height 5
checkbox input "true"
click at [336, 218] on span "Confirm selection" at bounding box center [352, 218] width 33 height 5
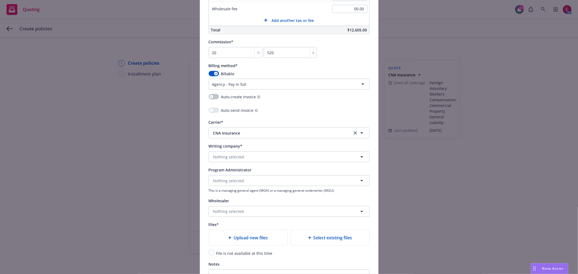
scroll to position [481, 0]
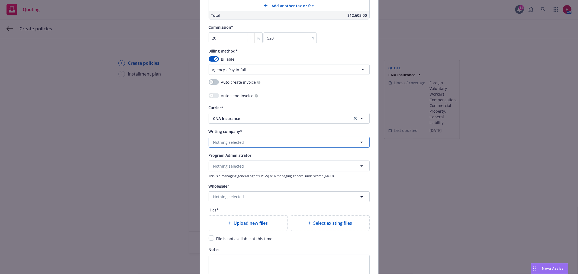
click at [270, 146] on button "Nothing selected" at bounding box center [289, 142] width 161 height 11
type input "i"
click at [253, 144] on button "Nothing selected" at bounding box center [289, 142] width 161 height 11
type input "p"
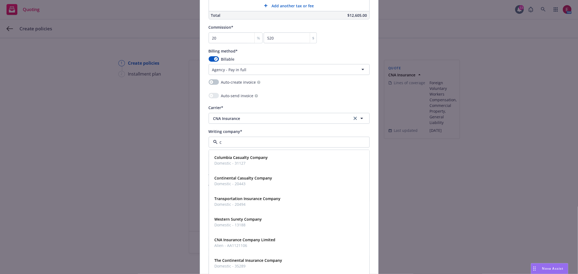
type input "cn"
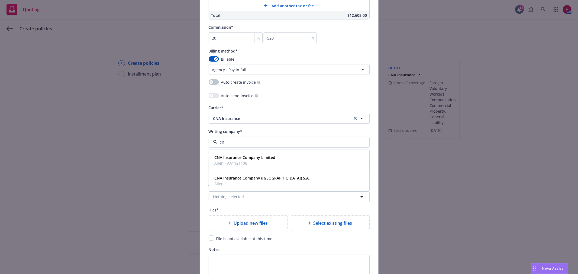
click at [253, 142] on input "cn" at bounding box center [288, 142] width 141 height 7
click at [253, 142] on input at bounding box center [288, 142] width 141 height 7
type input "in"
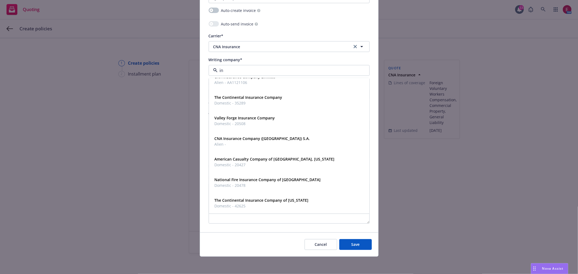
scroll to position [555, 0]
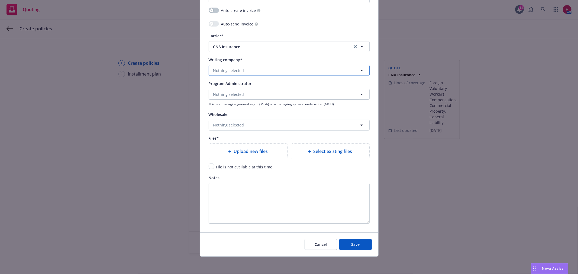
click at [259, 74] on button "Nothing selected" at bounding box center [289, 70] width 161 height 11
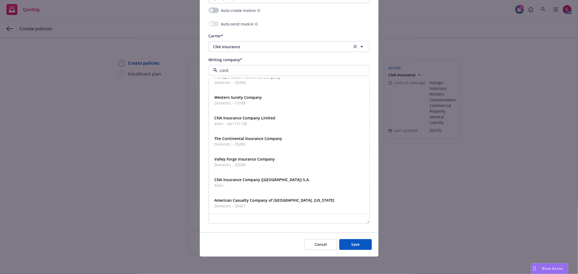
scroll to position [0, 0]
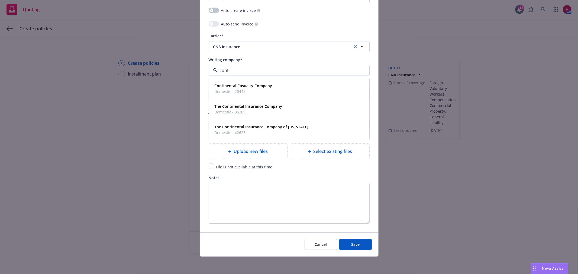
type input "conti"
click at [304, 103] on div "The Continental Insurance Company Domestic - 35289" at bounding box center [288, 109] width 153 height 14
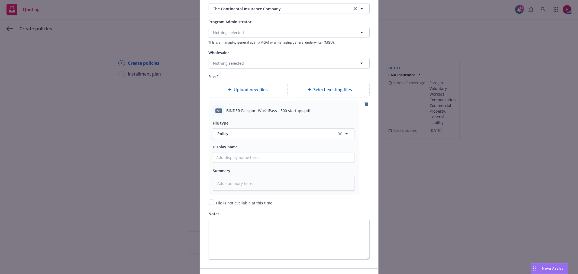
scroll to position [653, 0]
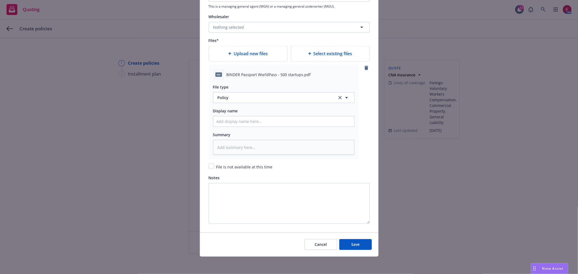
type textarea "x"
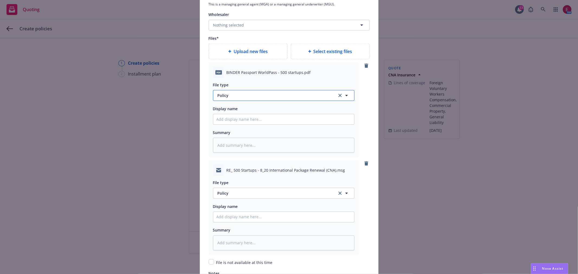
drag, startPoint x: 229, startPoint y: 99, endPoint x: 254, endPoint y: 85, distance: 28.9
click at [234, 98] on span "Policy" at bounding box center [274, 96] width 113 height 6
type input "binder"
drag, startPoint x: 279, startPoint y: 114, endPoint x: 276, endPoint y: 114, distance: 3.8
click at [277, 114] on div "Binder" at bounding box center [283, 110] width 134 height 8
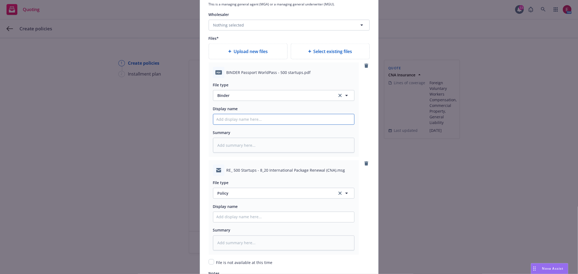
click at [237, 121] on input "Policy display name" at bounding box center [283, 119] width 141 height 10
type textarea "x"
type input "5"
type textarea "x"
type input "50"
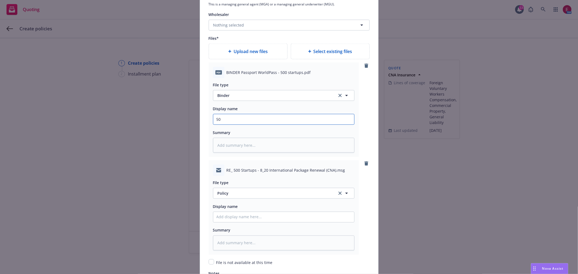
type textarea "x"
type input "500"
type textarea "x"
type input "500"
type textarea "x"
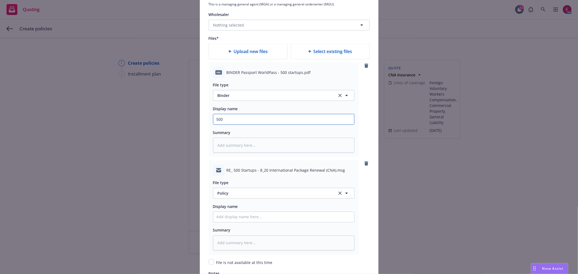
type input "500 2"
type textarea "x"
type input "500 25"
type textarea "x"
type input "500 25-"
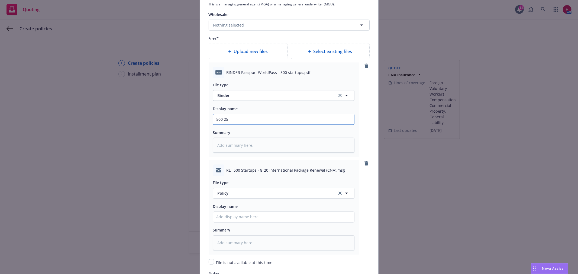
type textarea "x"
type input "500 25-2"
type textarea "x"
type input "500 25-26"
type textarea "x"
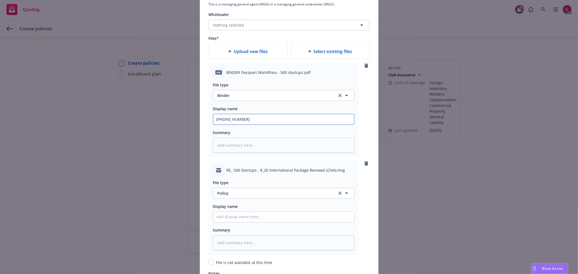
type input "500 25-26"
type textarea "x"
type input "500 25-26 F"
type textarea "x"
type input "500 25-26 FP"
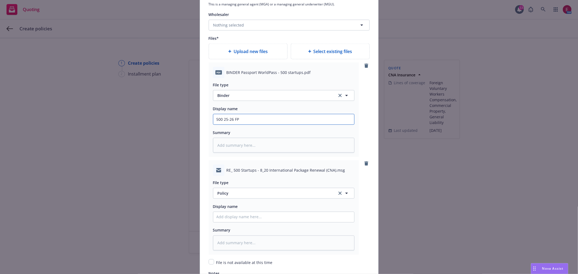
type textarea "x"
type input "500 25-26 FPK"
type textarea "x"
type input "500 25-26 FPKG"
type textarea "x"
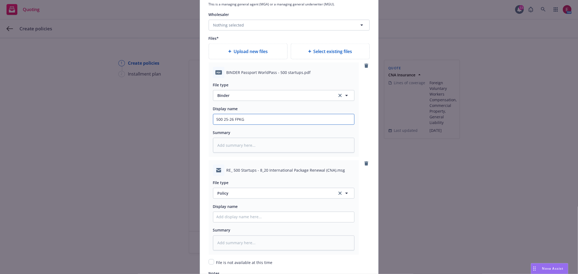
type input "500 25-26 FPKG"
type textarea "x"
type input "500 25-26 FPKG C"
type textarea "x"
type input "500 25-26 FPKG"
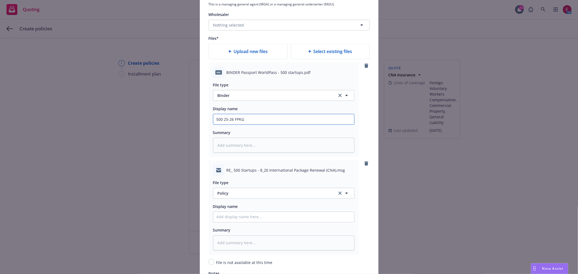
type textarea "x"
type input "500 25-26 FPKG B"
type textarea "x"
type input "500 25-26 FPKG Bi"
type textarea "x"
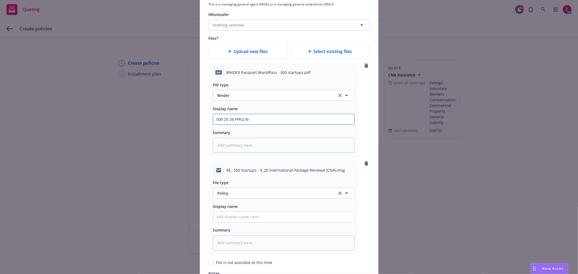
type input "500 25-26 FPKG Bin"
type textarea "x"
type input "500 25-26 FPKG Bind"
type textarea "x"
type input "500 25-26 FPKG Binde"
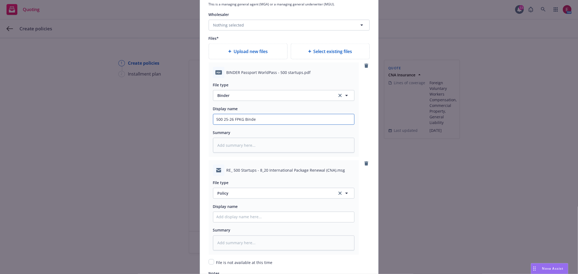
type textarea "x"
type input "500 25-26 FPKG Binder"
type textarea "x"
type input "500 25-26 FPKG Binde"
type textarea "x"
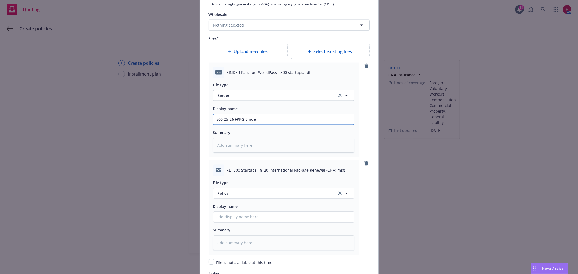
type input "500 25-26 FPKG Bind"
type textarea "x"
type input "500 25-26 FPKG Bin"
type textarea "x"
type input "500 25-26 FPKG Bi"
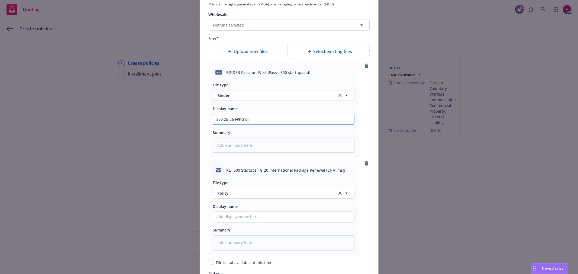
type textarea "x"
type input "500 25-26 FPKG B"
type textarea "x"
type input "500 25-26 FPKG Bin"
type textarea "x"
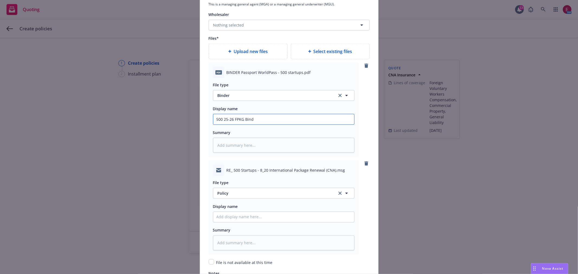
type input "500 25-26 FPKG Binde"
type textarea "x"
type input "500 25-26 FPKG Binder"
type textarea "x"
type input "500 25-26 FPKG Binder"
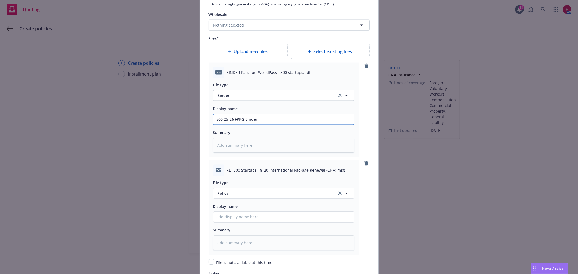
type textarea "x"
type input "500 25-26 FPKG Binder z"
type textarea "x"
paste input "CNA"
type input "500 25-26 FPKG Binder CNA"
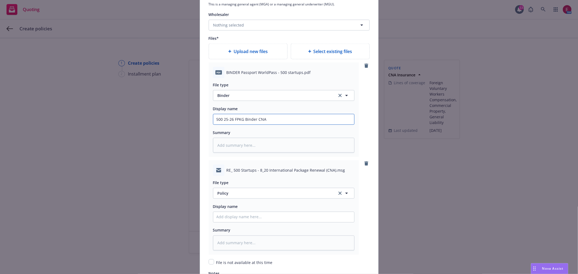
type textarea "x"
drag, startPoint x: 278, startPoint y: 126, endPoint x: 221, endPoint y: 194, distance: 88.9
click at [122, 121] on div "Add policy details Policy number* WP 83 340 5913 Policy number not available at…" at bounding box center [289, 137] width 578 height 274
type input "500 25-26 FPKG Binder CNA"
drag, startPoint x: 238, startPoint y: 221, endPoint x: 260, endPoint y: 221, distance: 21.1
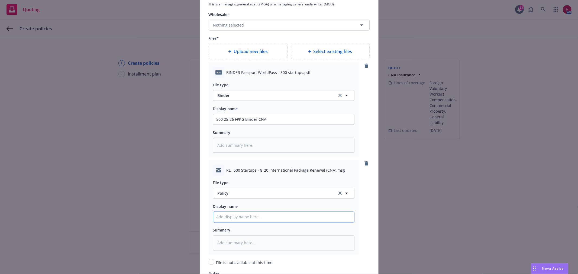
click at [240, 125] on input "Policy display name" at bounding box center [283, 119] width 141 height 10
paste input "500 25-26 FPKG Binder CNA"
type textarea "x"
type input "500 25-26 FPKG Binder CNA"
click at [254, 125] on input "500 25-26 FPKG Binder CNA" at bounding box center [283, 119] width 141 height 10
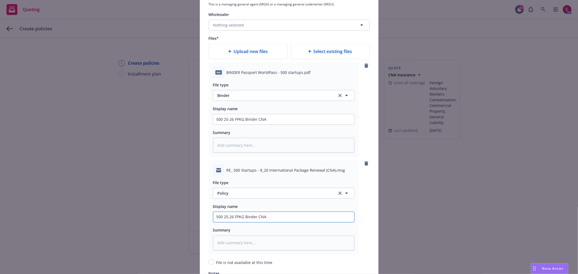
type textarea "x"
type input "500 25-26 FPKG Binder CNA"
type textarea "x"
type input "500 25-26 FPKG Binder E CNA"
type textarea "x"
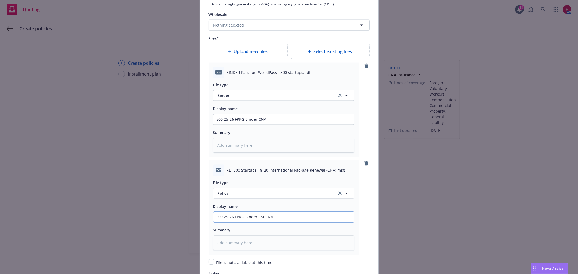
type input "500 25-26 FPKG Binder EM CNA"
click at [271, 194] on span "Policy" at bounding box center [274, 193] width 113 height 6
type input "ema"
click at [273, 188] on div "File type ema Email" at bounding box center [283, 189] width 141 height 20
click at [275, 182] on div "Email" at bounding box center [283, 178] width 134 height 8
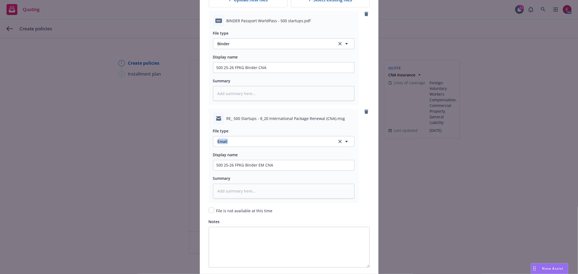
scroll to position [751, 0]
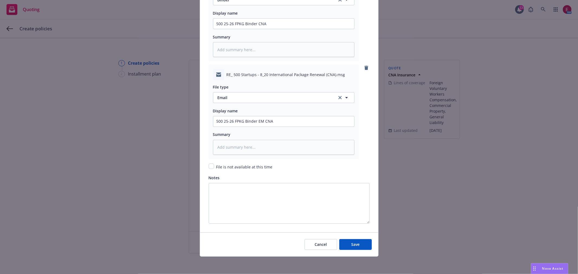
click at [348, 250] on div "Cancel Save" at bounding box center [289, 244] width 178 height 24
click at [351, 245] on span "Save" at bounding box center [355, 244] width 8 height 5
type textarea "x"
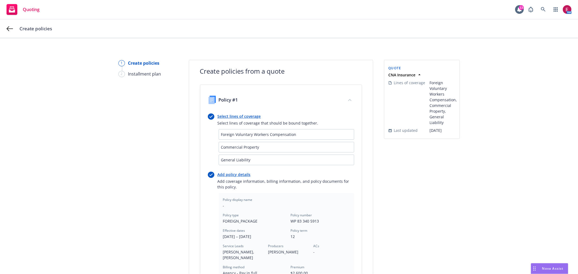
scroll to position [172, 0]
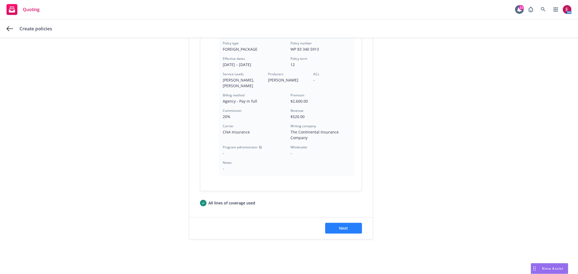
drag, startPoint x: 325, startPoint y: 213, endPoint x: 333, endPoint y: 228, distance: 16.5
click at [325, 217] on form "Create policies from a quote Policy #1 Select lines of coverage Select lines of…" at bounding box center [281, 63] width 184 height 351
click at [335, 228] on button "Next" at bounding box center [343, 228] width 37 height 11
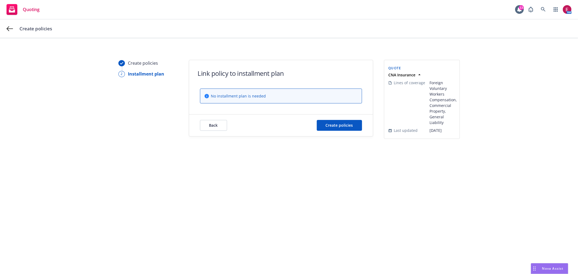
scroll to position [0, 0]
click at [339, 131] on div "Back Create policies" at bounding box center [281, 126] width 184 height 22
click at [340, 126] on span "Create policies" at bounding box center [339, 125] width 27 height 5
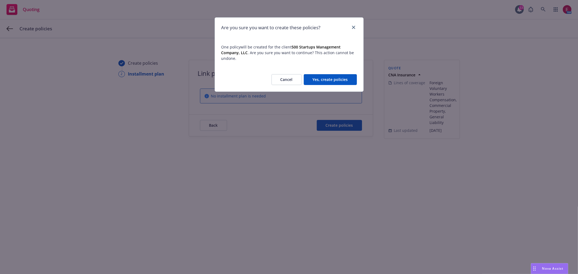
click at [319, 73] on div "Cancel Yes, create policies" at bounding box center [289, 80] width 148 height 24
drag, startPoint x: 333, startPoint y: 92, endPoint x: 333, endPoint y: 85, distance: 7.3
click at [333, 88] on div "Are you sure you want to create these policies? One policy will be created for …" at bounding box center [289, 137] width 578 height 274
drag, startPoint x: 333, startPoint y: 85, endPoint x: 336, endPoint y: 83, distance: 3.2
click at [333, 85] on button "Yes, create policies" at bounding box center [330, 79] width 53 height 11
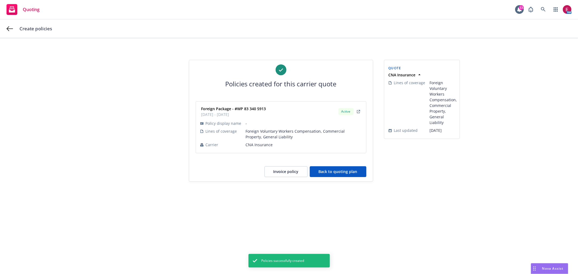
click at [350, 173] on button "Back to quoting plan" at bounding box center [338, 171] width 57 height 11
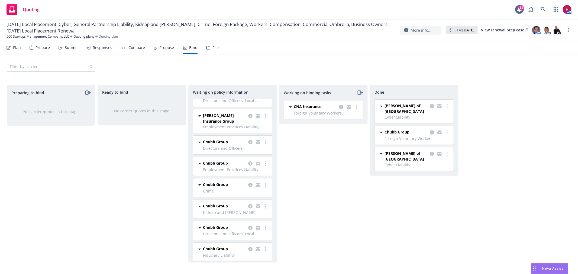
scroll to position [42, 0]
click at [262, 180] on link "more" at bounding box center [265, 181] width 7 height 7
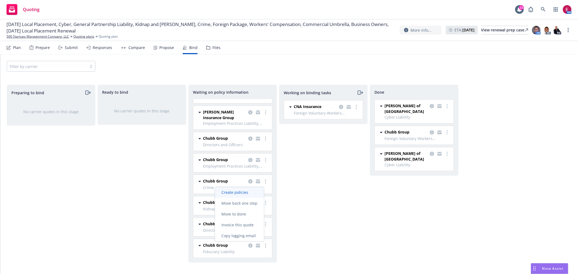
click at [253, 190] on span "Create policies" at bounding box center [235, 192] width 40 height 5
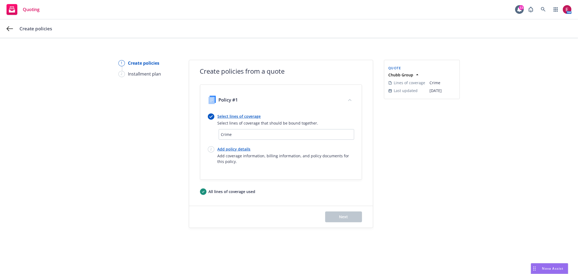
click at [232, 149] on link "Add policy details" at bounding box center [286, 149] width 137 height 6
select select "12"
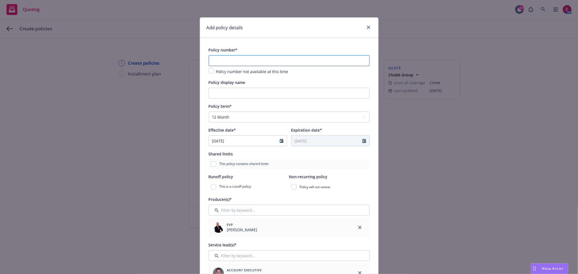
click at [243, 58] on input "text" at bounding box center [289, 60] width 161 height 11
paste input "J05965640"
type input "J05965640"
drag, startPoint x: 244, startPoint y: 87, endPoint x: 245, endPoint y: 92, distance: 4.4
click at [244, 90] on div "Policy display name" at bounding box center [289, 89] width 161 height 20
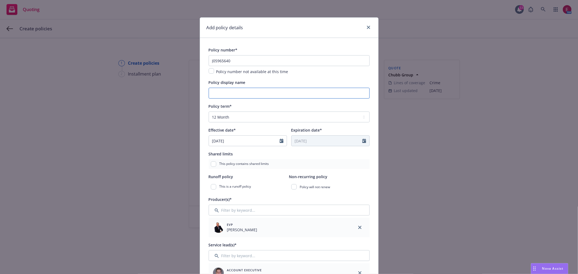
click at [245, 92] on input "Policy display name" at bounding box center [289, 93] width 161 height 11
click at [261, 94] on input "$3M XS" at bounding box center [289, 93] width 161 height 11
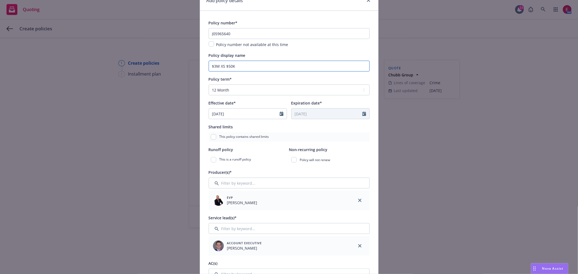
scroll to position [60, 0]
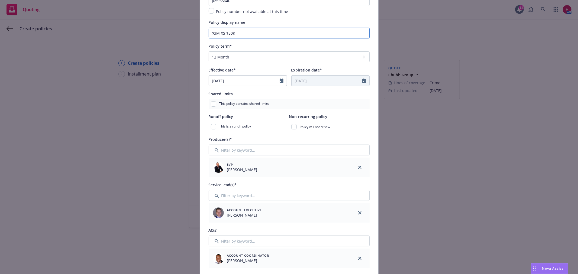
type input "$3M XS $50K"
click at [250, 194] on input "Filter by keyword..." at bounding box center [289, 195] width 161 height 11
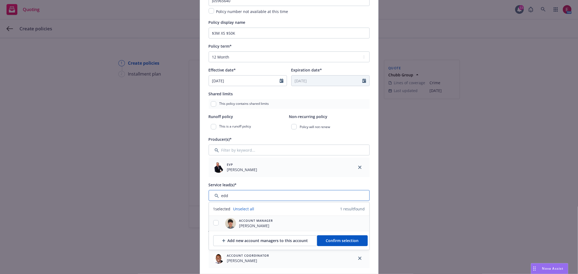
type input "edd"
click at [213, 222] on input "checkbox" at bounding box center [215, 222] width 5 height 5
checkbox input "true"
click at [346, 245] on button "Confirm selection" at bounding box center [342, 240] width 51 height 11
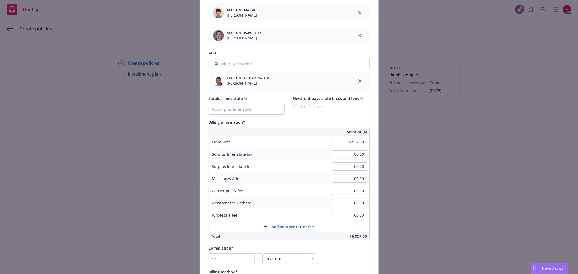
scroll to position [271, 0]
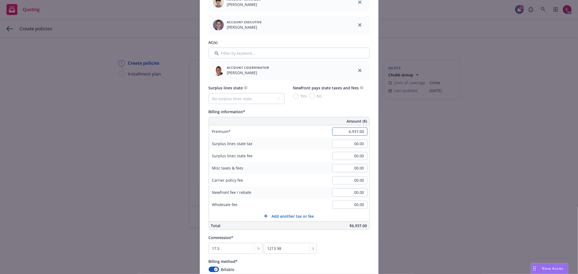
click at [346, 129] on input "6,937.00" at bounding box center [349, 132] width 35 height 8
type input "16,594.00"
type input "2903.95"
click at [332, 104] on div "Surplus lines state No surplus lines state Alaska Alabama Arkansas Arizona Cali…" at bounding box center [289, 95] width 161 height 20
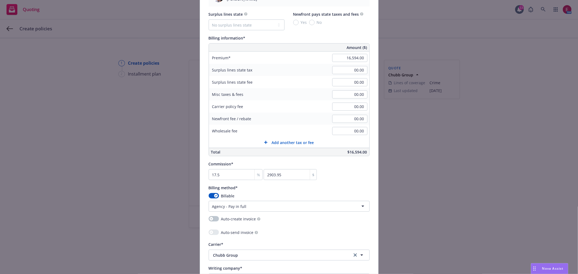
scroll to position [421, 0]
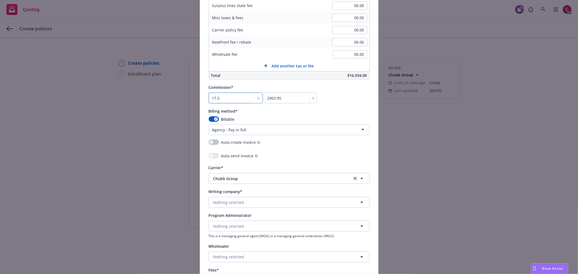
click at [240, 101] on input "17.5" at bounding box center [236, 98] width 54 height 11
type input "1"
type input "165.94"
type input "15"
type input "2489.1"
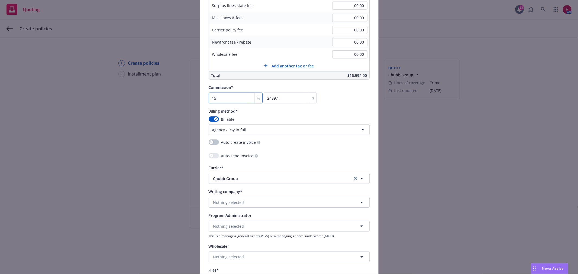
type input "15"
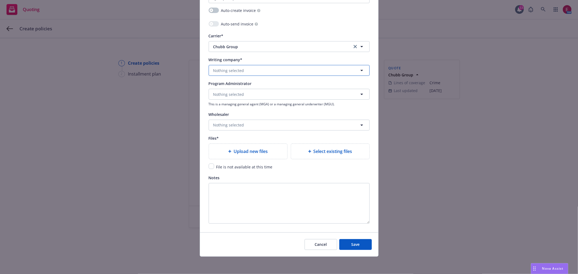
click at [259, 71] on button "Nothing selected" at bounding box center [289, 70] width 161 height 11
type input "fede"
click at [254, 87] on strong "Federal Insurance Company" at bounding box center [240, 85] width 51 height 5
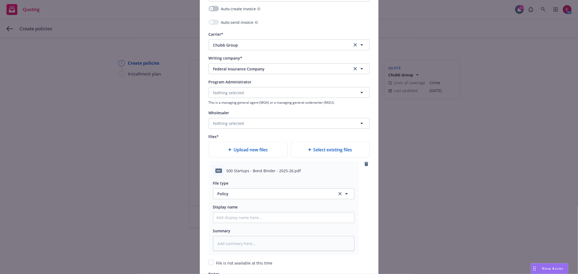
scroll to position [615, 0]
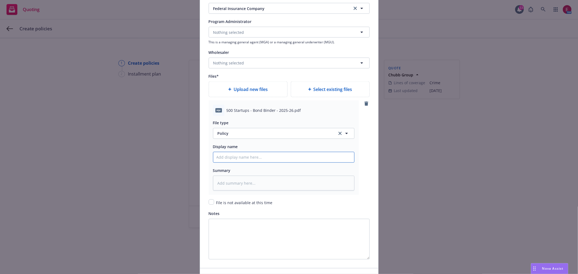
drag, startPoint x: 242, startPoint y: 161, endPoint x: 295, endPoint y: 121, distance: 66.4
click at [243, 161] on input "Policy display name" at bounding box center [283, 157] width 141 height 10
type textarea "x"
type input "5"
type textarea "x"
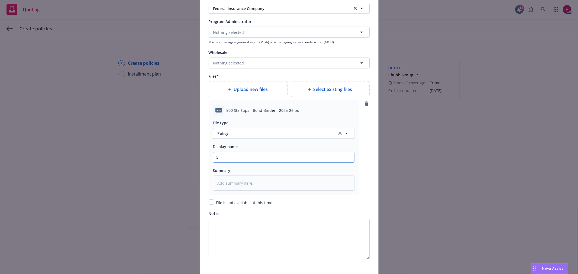
type input "50"
type textarea "x"
type input "500"
type textarea "x"
type input "500"
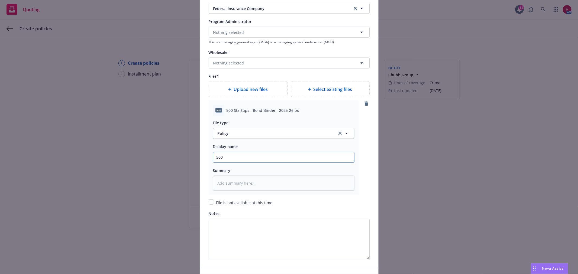
type textarea "x"
type input "500 2"
type textarea "x"
type input "500 25"
type textarea "x"
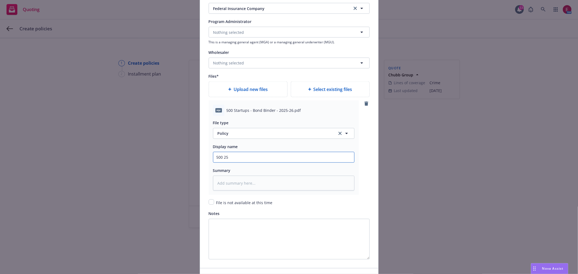
type input "500 25-"
type textarea "x"
type input "500 25-2"
type textarea "x"
type input "500 25-26"
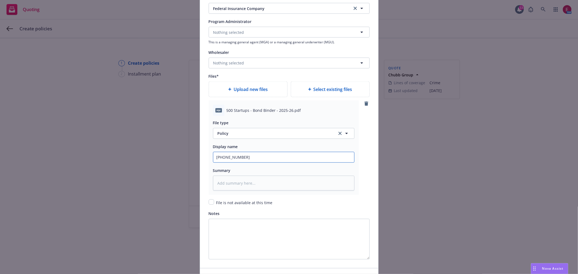
type textarea "x"
type input "500 25-26"
type textarea "x"
type input "500 25-26 C"
type textarea "x"
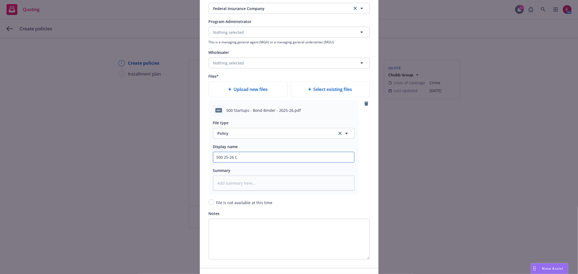
type input "500 25-26 Cr"
type textarea "x"
type input "500 25-26 Cri"
type textarea "x"
type input "500 25-26 Crim"
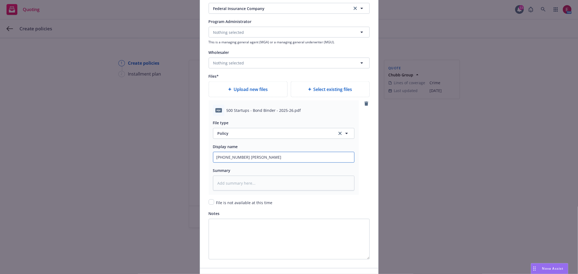
type textarea "x"
type input "500 25-26 Crime"
type textarea "x"
type input "500 25-26 Crime"
type textarea "x"
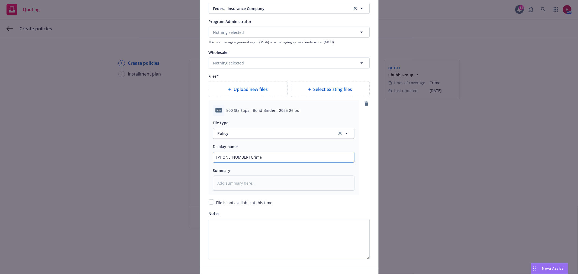
type input "500 25-26 Crime B"
type textarea "x"
type input "500 25-26 Crime Bi"
type textarea "x"
type input "500 25-26 Crime Bin"
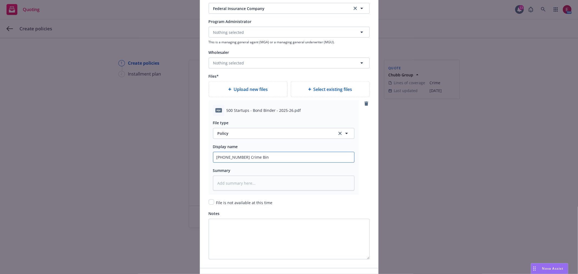
type textarea "x"
type input "500 25-26 Crime Bind"
type textarea "x"
type input "500 25-26 Crime Binde"
type textarea "x"
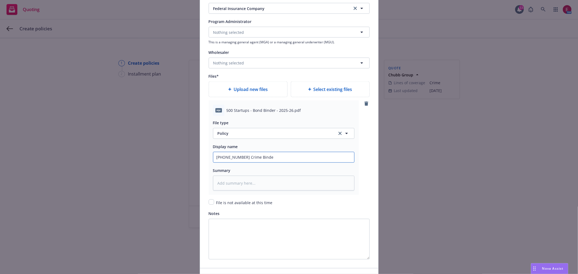
type input "500 25-26 Crime Binder"
type textarea "x"
type input "500 25-26 Crime Binder"
type textarea "x"
type input "500 25-26 Crime Binder C"
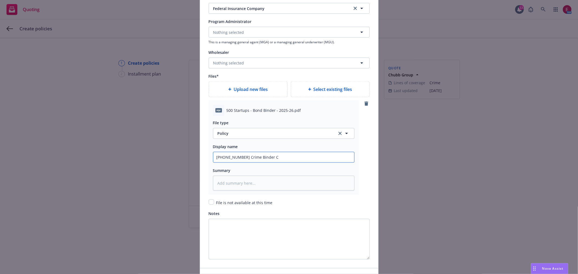
type textarea "x"
type input "500 25-26 Crime Binder Ch"
type textarea "x"
type input "500 25-26 Crime Binder Chu"
type textarea "x"
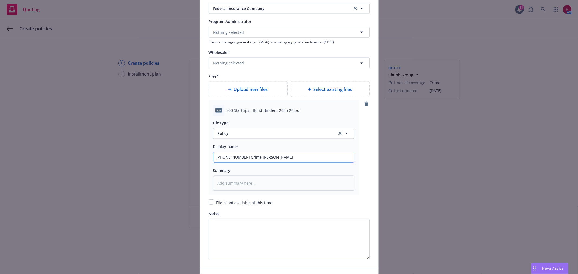
type input "500 25-26 Crime Binder Chub"
type textarea "x"
drag, startPoint x: 298, startPoint y: 160, endPoint x: 206, endPoint y: 166, distance: 92.0
click at [209, 166] on div "pdf 500 Startups - Bond Binder - 2025-26.pdf File type Policy Policy Display na…" at bounding box center [284, 148] width 150 height 95
type input "500 25-26 Crime Binder Chubb"
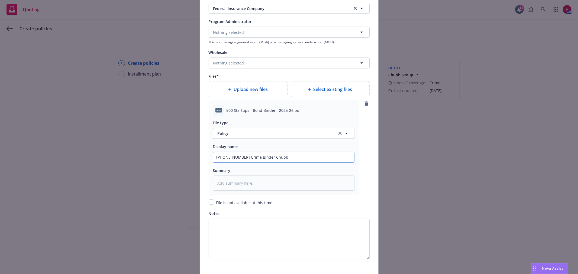
type textarea "x"
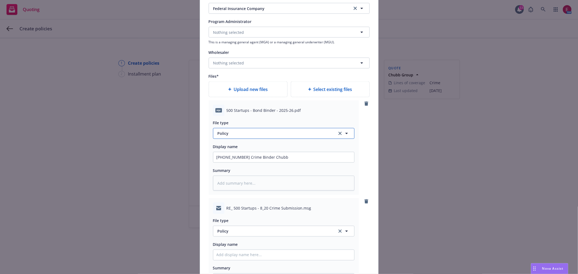
click at [241, 136] on span "Policy" at bounding box center [274, 134] width 113 height 6
type input "binder"
click at [264, 148] on div "Binder" at bounding box center [283, 148] width 134 height 8
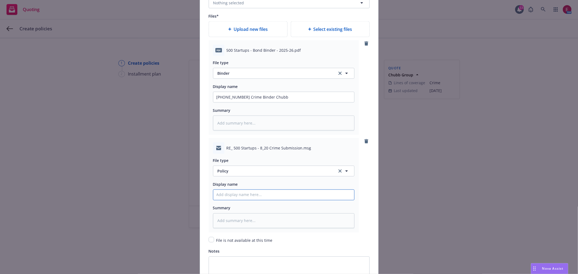
click at [242, 102] on input "Policy display name" at bounding box center [283, 97] width 141 height 10
paste input "500 25-26 Crime Binder Chubb"
type textarea "x"
type input "500 25-26 Crime Binder Chubb"
click at [255, 102] on input "500 25-26 Crime Binder Chubb" at bounding box center [283, 97] width 141 height 10
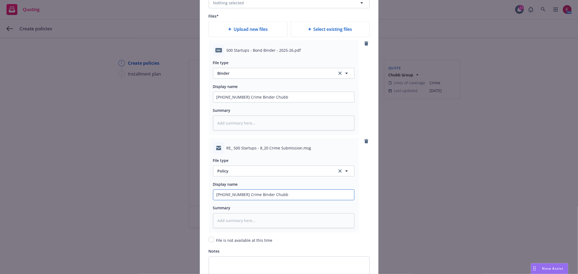
type textarea "x"
type input "500 25-26 Crime Binder Chubb"
type textarea "x"
type input "500 25-26 Crime Binder E Chubb"
type textarea "x"
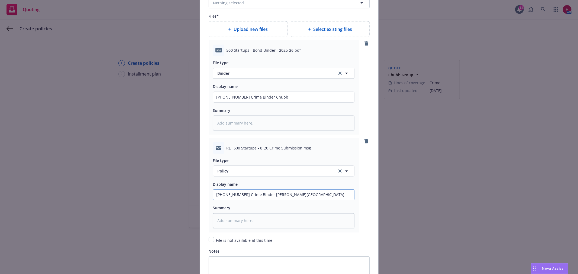
type input "500 25-26 Crime Binder EM Chubb"
click at [230, 171] on span "Policy" at bounding box center [274, 171] width 113 height 6
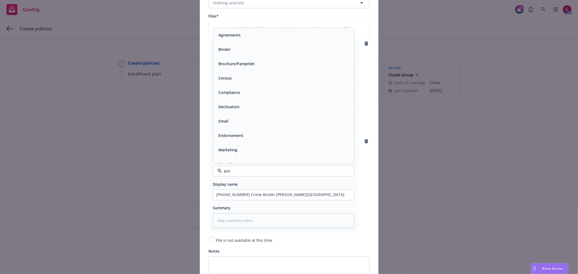
type input "ema"
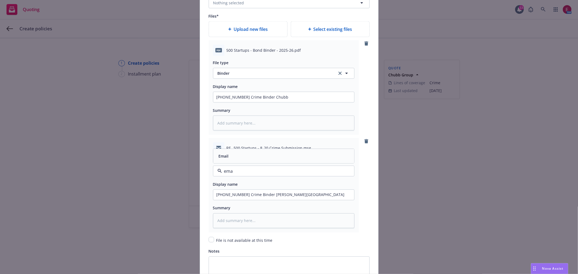
click at [235, 159] on div "Email" at bounding box center [283, 156] width 134 height 8
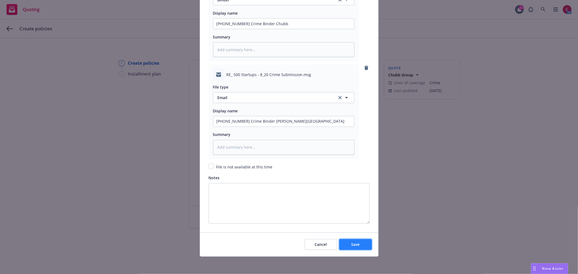
click at [364, 243] on button "Save" at bounding box center [355, 244] width 33 height 11
type textarea "x"
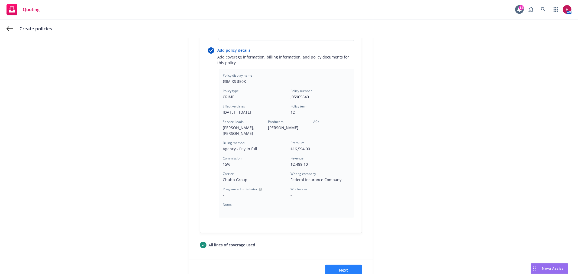
scroll to position [141, 0]
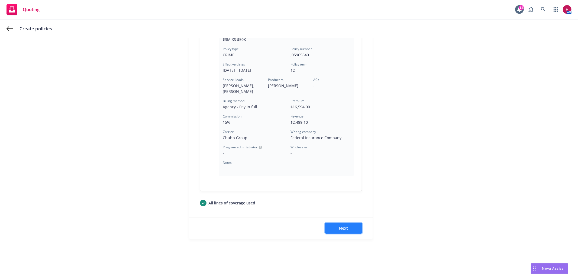
click at [335, 228] on button "Next" at bounding box center [343, 228] width 37 height 11
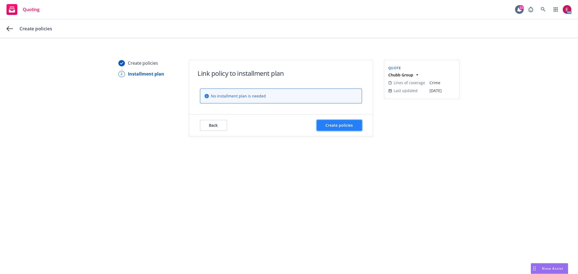
click at [348, 121] on button "Create policies" at bounding box center [339, 125] width 45 height 11
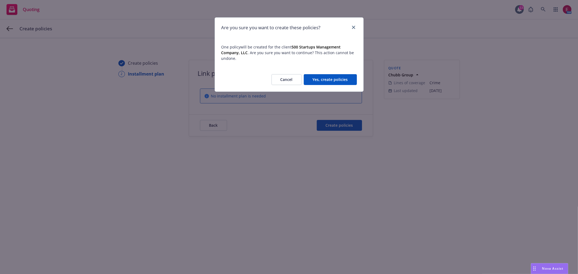
click at [332, 76] on button "Yes, create policies" at bounding box center [330, 79] width 53 height 11
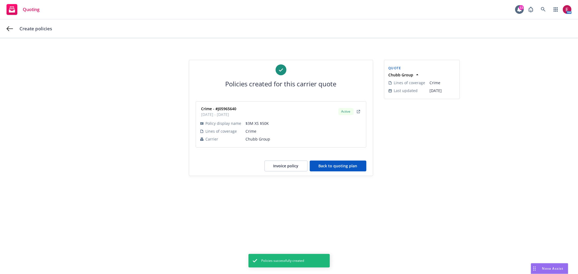
click at [332, 171] on button "Back to quoting plan" at bounding box center [338, 166] width 57 height 11
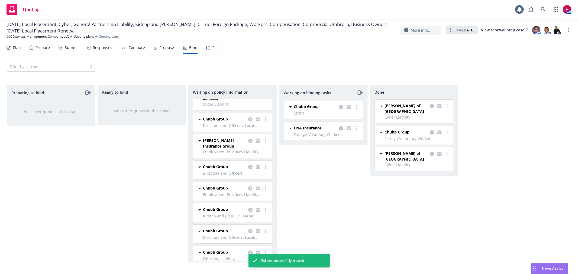
scroll to position [20, 0]
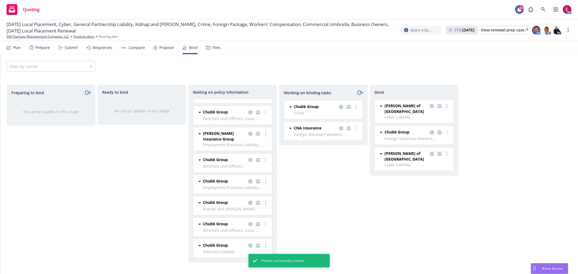
click at [263, 200] on div at bounding box center [258, 203] width 22 height 7
click at [262, 200] on link "more" at bounding box center [265, 203] width 7 height 7
click at [254, 212] on span "Create policies" at bounding box center [235, 213] width 40 height 5
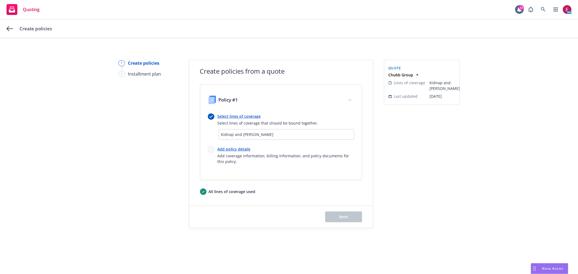
click at [238, 149] on link "Add policy details" at bounding box center [286, 149] width 137 height 6
select select "12"
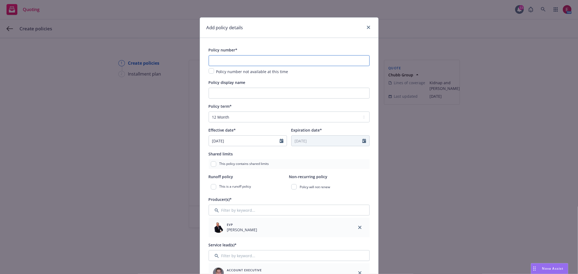
click at [243, 64] on input "text" at bounding box center [289, 60] width 161 height 11
paste input "J06055187"
type input "J06055187"
drag, startPoint x: 248, startPoint y: 87, endPoint x: 255, endPoint y: 101, distance: 15.1
click at [250, 93] on div "Policy display name" at bounding box center [289, 89] width 161 height 20
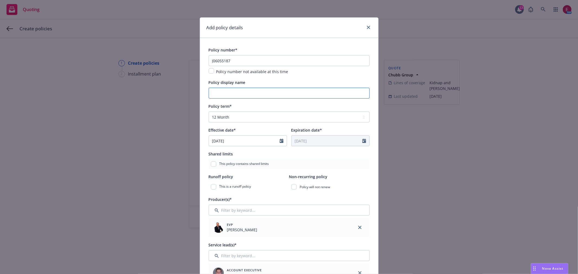
click at [257, 94] on input "Policy display name" at bounding box center [289, 93] width 161 height 11
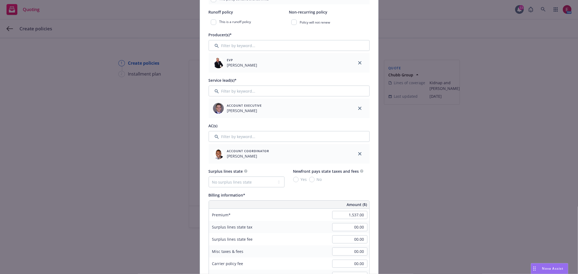
scroll to position [211, 0]
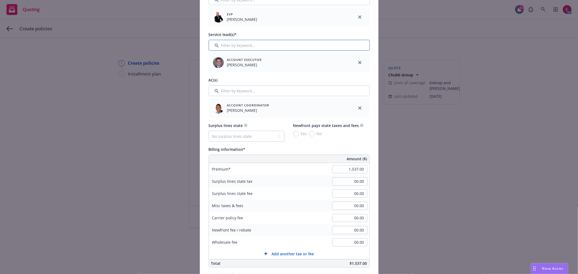
click at [246, 43] on input "Filter by keyword..." at bounding box center [289, 45] width 161 height 11
click at [246, 48] on input "Filter by keyword..." at bounding box center [289, 45] width 161 height 11
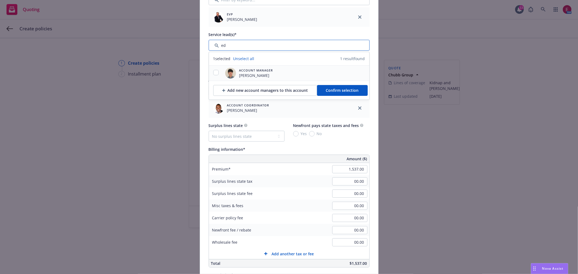
type input "ed"
click at [214, 74] on input "checkbox" at bounding box center [215, 72] width 5 height 5
checkbox input "true"
click at [342, 91] on span "Confirm selection" at bounding box center [342, 90] width 33 height 5
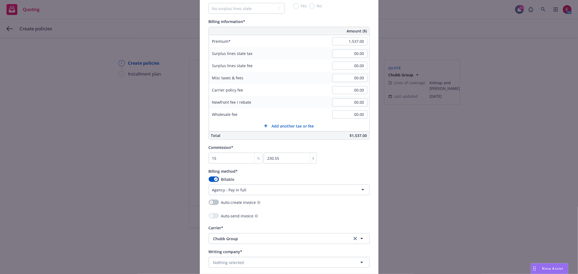
scroll to position [451, 0]
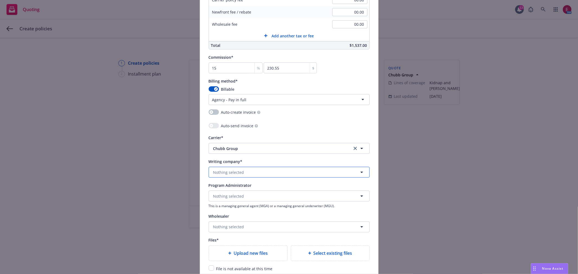
click at [250, 172] on button "Nothing selected" at bounding box center [289, 172] width 161 height 11
type input "fed"
click at [242, 154] on span "Federal Insurance Company" at bounding box center [240, 152] width 51 height 6
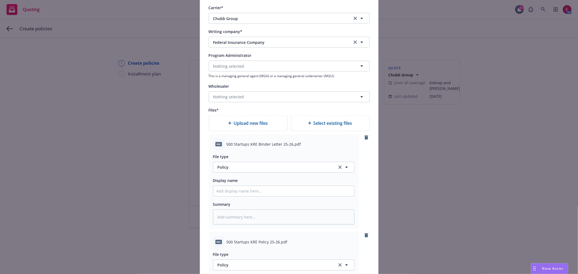
scroll to position [585, 0]
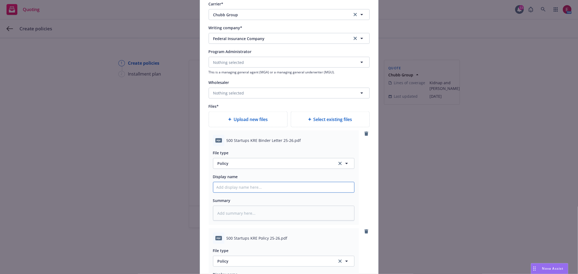
click at [243, 189] on input "Policy display name" at bounding box center [283, 187] width 141 height 10
paste input "J06055187"
type textarea "x"
type input "J06055187"
drag, startPoint x: 239, startPoint y: 188, endPoint x: 200, endPoint y: 180, distance: 39.9
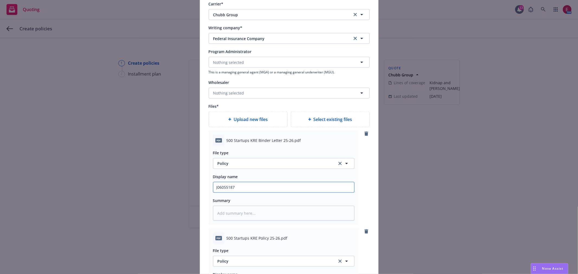
type textarea "x"
type input "5"
type textarea "x"
type input "50"
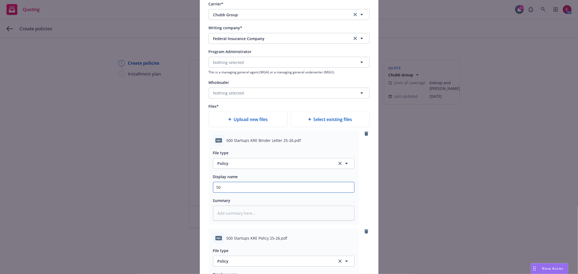
type textarea "x"
type input "500"
type textarea "x"
type input "500"
type textarea "x"
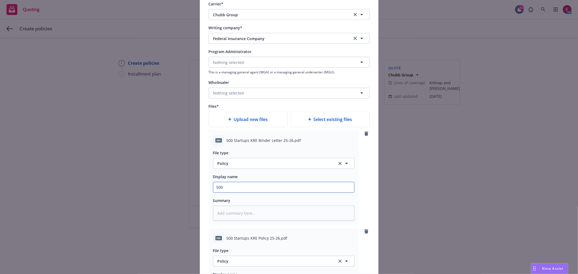
type input "500 2"
drag, startPoint x: 281, startPoint y: 191, endPoint x: 133, endPoint y: 188, distance: 147.9
click at [133, 188] on div "Add policy details Policy number* J06055187 Policy number not available at this…" at bounding box center [289, 137] width 578 height 274
click at [228, 158] on div "File type Policy Policy" at bounding box center [283, 160] width 141 height 20
click at [232, 163] on span "Policy" at bounding box center [274, 164] width 113 height 6
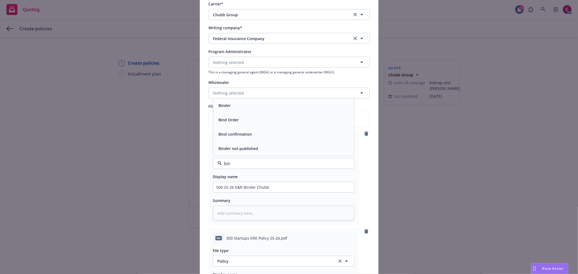
drag, startPoint x: 236, startPoint y: 122, endPoint x: 233, endPoint y: 102, distance: 19.7
click at [233, 102] on div "Binder Bind Order Bind confirmation Binder not-published" at bounding box center [283, 126] width 141 height 57
click at [233, 102] on div "Binder" at bounding box center [283, 105] width 141 height 14
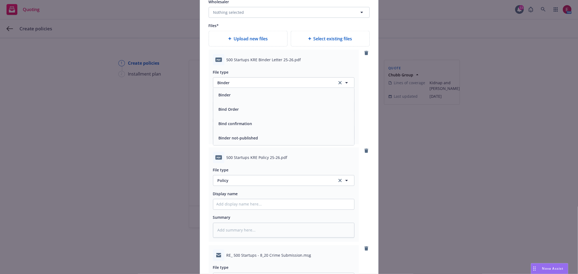
scroll to position [705, 0]
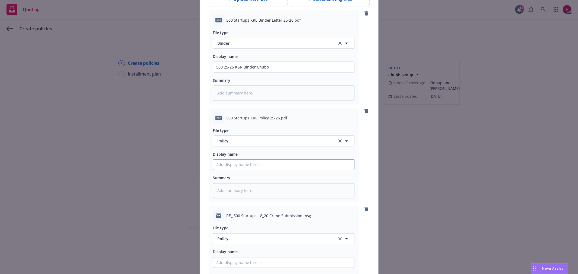
click at [235, 72] on input "Policy display name" at bounding box center [283, 67] width 141 height 10
paste input "500 25-26 K&R Binder Chubb"
click at [245, 72] on input "500 25-26 K&R Binder Chubb" at bounding box center [283, 67] width 141 height 10
drag, startPoint x: 282, startPoint y: 169, endPoint x: 140, endPoint y: 180, distance: 142.4
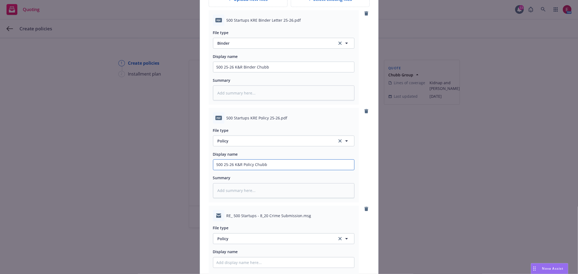
click at [69, 177] on div "Add policy details Policy number* J06055187 Policy number not available at this…" at bounding box center [289, 137] width 578 height 274
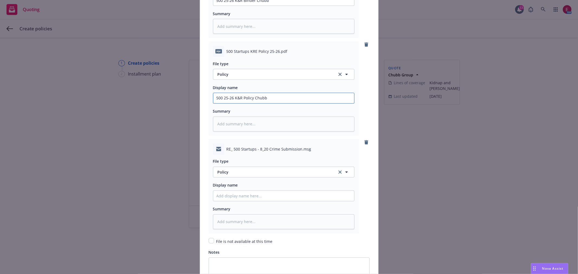
scroll to position [826, 0]
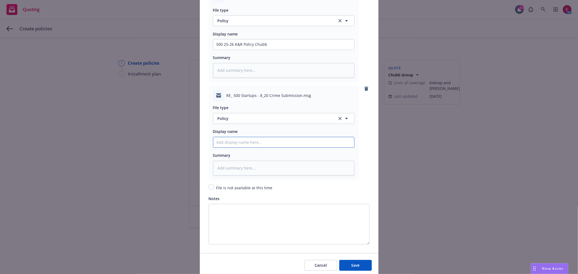
paste input "500 25-26 K&R Policy Chubb"
click at [276, 121] on div "File type Policy Policy Display name 500 25-26 K&R Policy EM Chubb Summary" at bounding box center [283, 138] width 141 height 75
click at [276, 121] on span "Policy" at bounding box center [274, 119] width 113 height 6
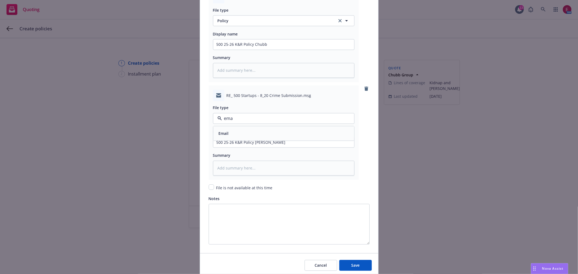
click at [280, 141] on div "Email" at bounding box center [283, 134] width 141 height 14
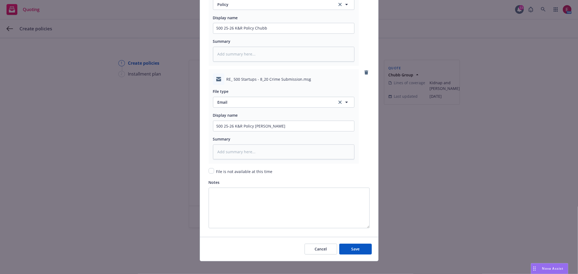
scroll to position [849, 0]
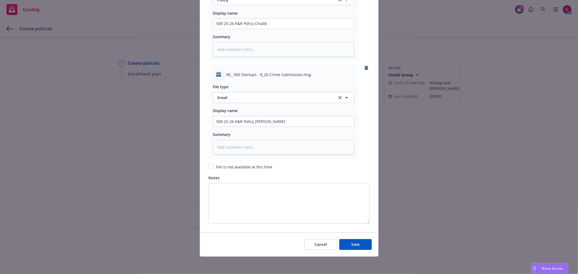
click at [351, 238] on div "Cancel Save" at bounding box center [289, 244] width 178 height 24
click at [353, 242] on span "Save" at bounding box center [355, 244] width 8 height 5
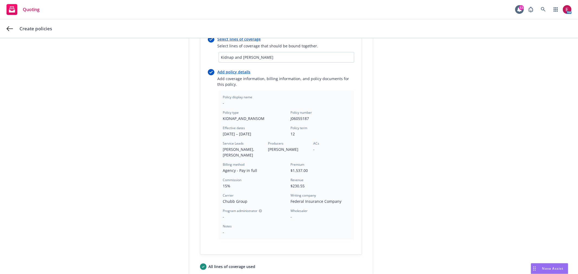
scroll to position [141, 0]
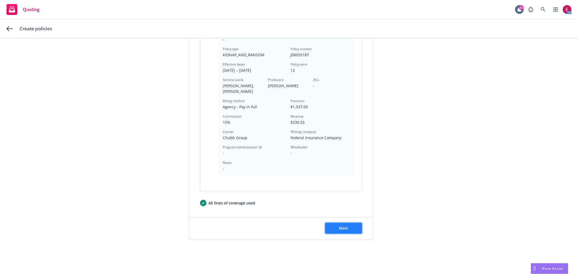
click at [352, 227] on button "Next" at bounding box center [343, 228] width 37 height 11
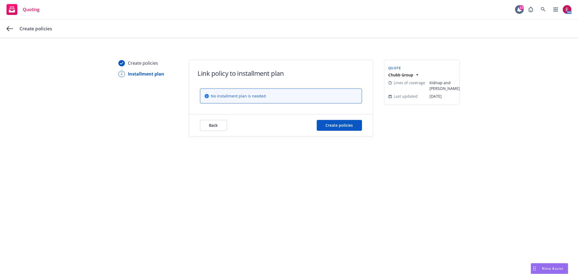
scroll to position [0, 0]
click at [351, 128] on button "Create policies" at bounding box center [339, 125] width 45 height 11
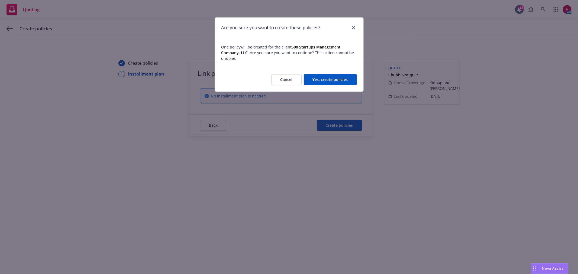
click at [349, 79] on button "Yes, create policies" at bounding box center [330, 79] width 53 height 11
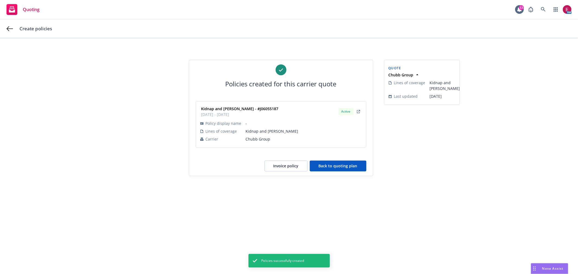
click at [349, 170] on button "Back to quoting plan" at bounding box center [338, 166] width 57 height 11
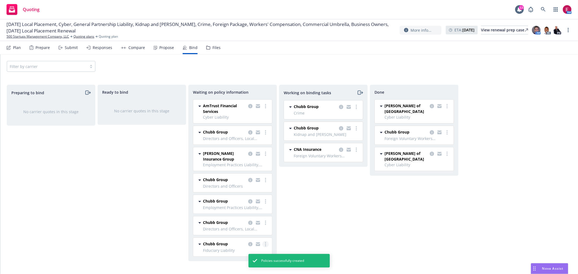
click at [264, 245] on link "more" at bounding box center [265, 244] width 7 height 7
click at [248, 186] on link "Create policies" at bounding box center [243, 190] width 49 height 11
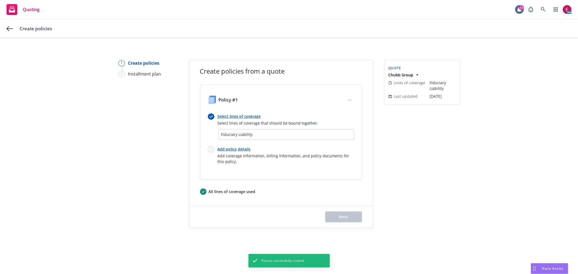
click at [235, 154] on span "Add coverage information, billing information, and policy documents for this po…" at bounding box center [286, 158] width 137 height 11
click at [235, 150] on link "Add policy details" at bounding box center [286, 149] width 137 height 6
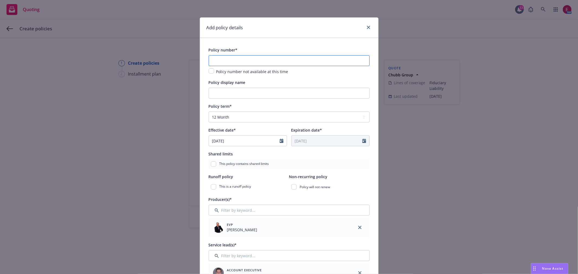
click at [318, 64] on input "text" at bounding box center [289, 60] width 161 height 11
paste input "J06940481"
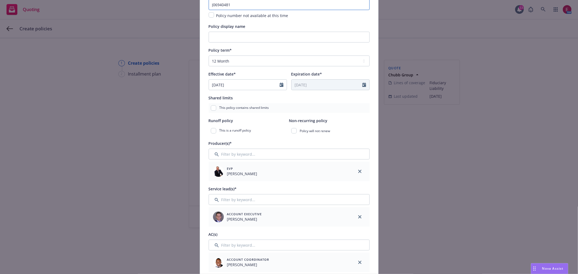
scroll to position [60, 0]
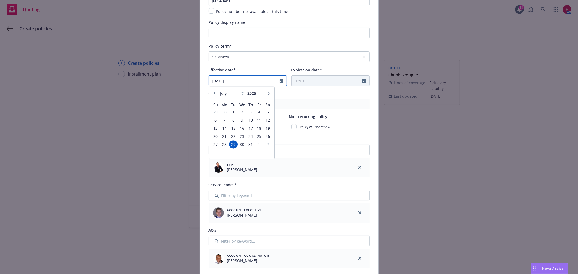
drag, startPoint x: 244, startPoint y: 77, endPoint x: 160, endPoint y: 88, distance: 85.2
click at [160, 88] on div "Add policy details Policy number* J06940481 Policy number not available at this…" at bounding box center [289, 137] width 578 height 274
click at [262, 92] on div "January February March April May June July August September October November De…" at bounding box center [242, 94] width 48 height 9
click at [267, 93] on icon "button" at bounding box center [268, 93] width 3 height 3
click at [241, 137] on span "20" at bounding box center [242, 137] width 8 height 7
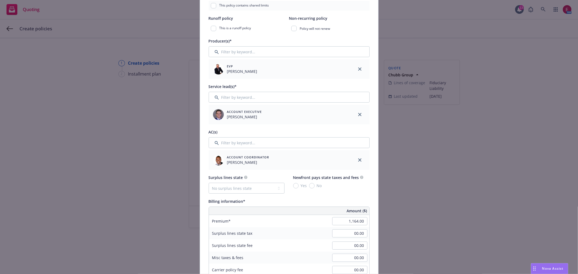
scroll to position [180, 0]
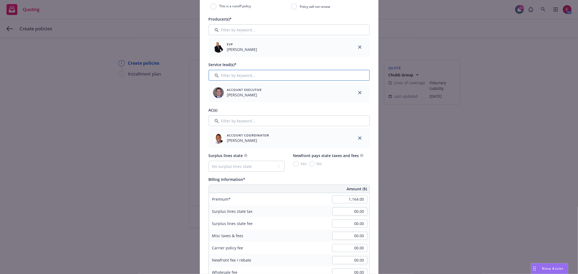
click at [259, 74] on input "Filter by keyword..." at bounding box center [289, 75] width 161 height 11
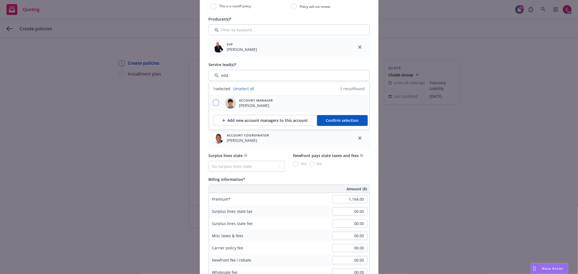
click at [213, 103] on input "checkbox" at bounding box center [215, 102] width 5 height 5
click at [342, 122] on span "Confirm selection" at bounding box center [342, 120] width 33 height 5
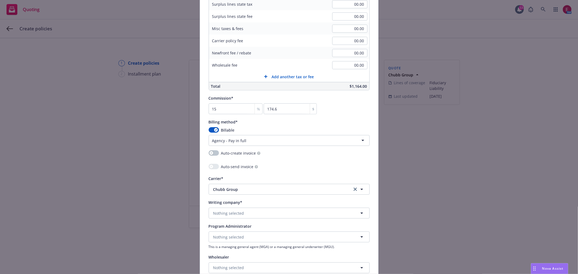
scroll to position [481, 0]
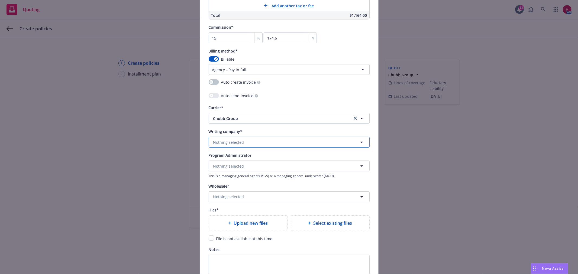
click at [245, 147] on button "Nothing selected" at bounding box center [289, 142] width 161 height 11
click at [244, 154] on div "Federal Insurance Company Domestic - 20281" at bounding box center [289, 160] width 160 height 20
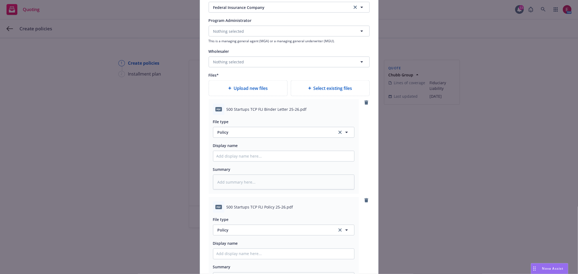
scroll to position [632, 0]
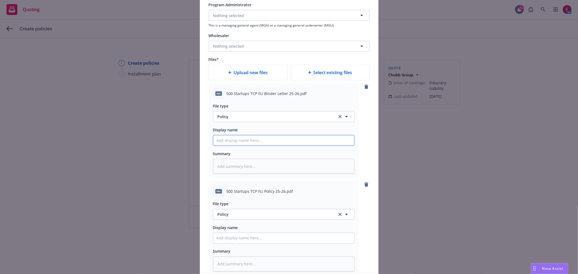
click at [228, 142] on input "Policy display name" at bounding box center [283, 140] width 141 height 10
paste input "J06940481"
drag, startPoint x: 268, startPoint y: 141, endPoint x: 102, endPoint y: 146, distance: 166.2
click at [102, 146] on div "Add policy details Policy number* J06940481 Policy number not available at this…" at bounding box center [289, 137] width 578 height 274
click at [254, 114] on button "Policy" at bounding box center [283, 116] width 141 height 11
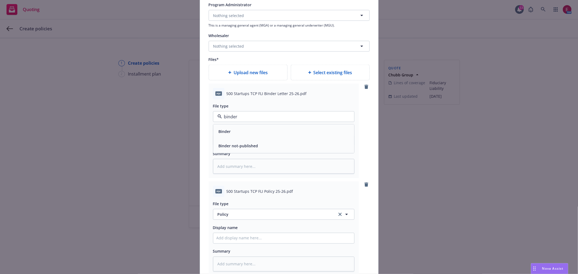
click at [264, 135] on div "Binder" at bounding box center [283, 132] width 134 height 8
drag, startPoint x: 289, startPoint y: 141, endPoint x: 136, endPoint y: 148, distance: 153.2
click at [137, 148] on div "Add policy details Policy number* J06940481 Policy number not available at this…" at bounding box center [289, 137] width 578 height 274
click at [258, 146] on input "Policy display name" at bounding box center [283, 140] width 141 height 10
paste input "500 25-26 FIDU Binder Chubb"
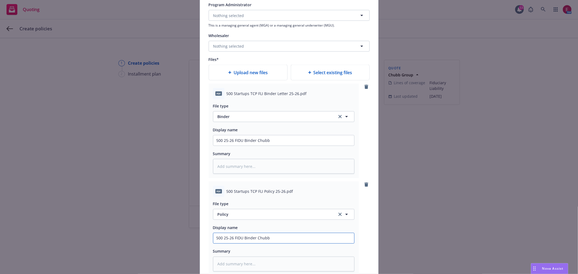
click at [249, 146] on input "500 25-26 FIDU Binder Chubb" at bounding box center [283, 140] width 141 height 10
drag, startPoint x: 264, startPoint y: 241, endPoint x: 133, endPoint y: 247, distance: 131.0
click at [133, 250] on div "Add policy details Policy number* J06940481 Policy number not available at this…" at bounding box center [289, 137] width 578 height 274
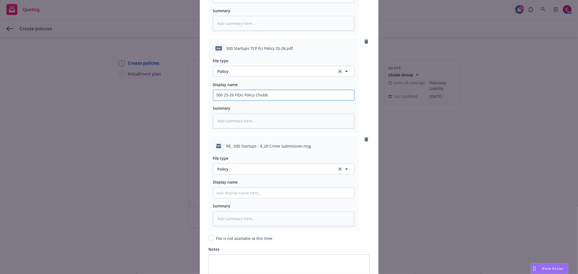
scroll to position [841, 0]
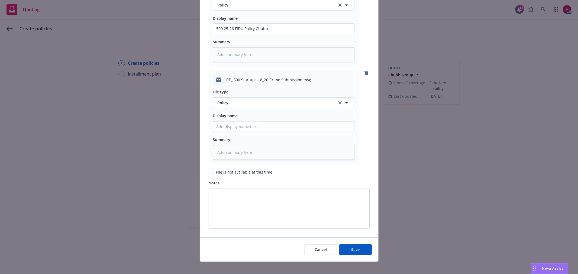
drag, startPoint x: 236, startPoint y: 135, endPoint x: 238, endPoint y: 129, distance: 6.0
click at [237, 132] on div "File type Policy Policy Display name Summary" at bounding box center [283, 123] width 141 height 75
paste input "500 25-26 FIDU Policy Chubb"
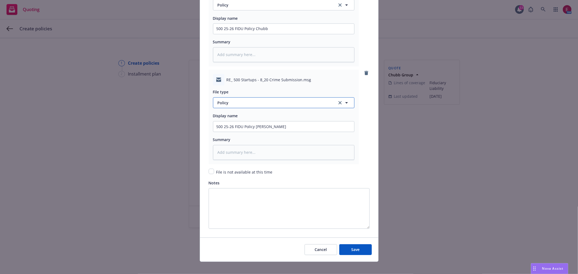
click at [260, 106] on span "Policy" at bounding box center [274, 103] width 113 height 6
click at [261, 122] on div "Email" at bounding box center [283, 118] width 134 height 8
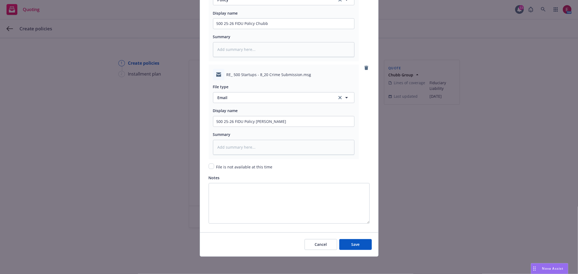
scroll to position [849, 0]
click at [360, 245] on button "Save" at bounding box center [355, 244] width 33 height 11
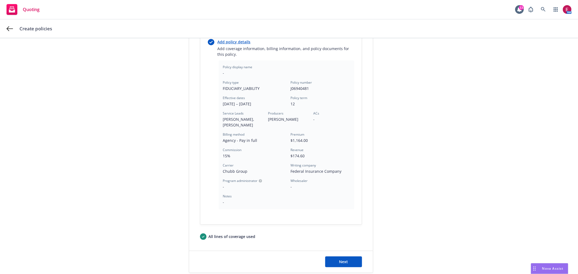
scroll to position [141, 0]
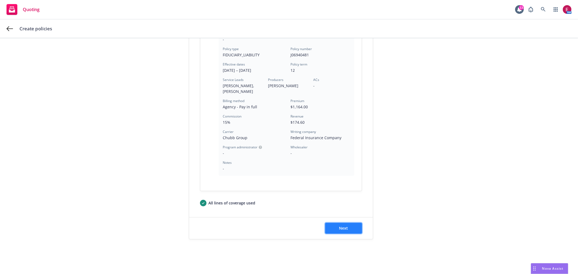
click at [335, 224] on button "Next" at bounding box center [343, 228] width 37 height 11
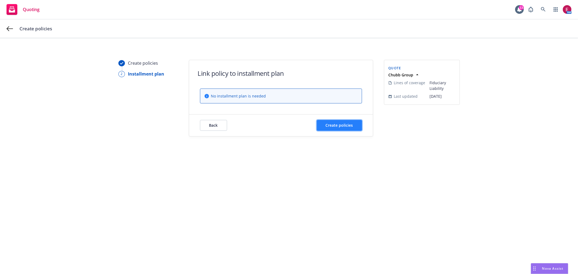
click at [340, 129] on button "Create policies" at bounding box center [339, 125] width 45 height 11
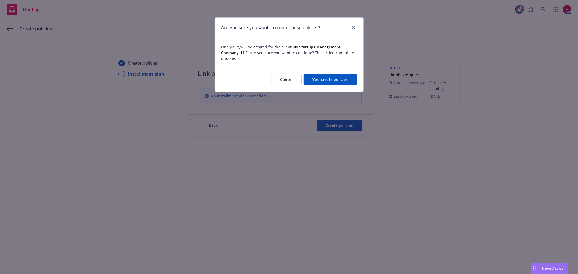
click at [344, 76] on button "Yes, create policies" at bounding box center [330, 79] width 53 height 11
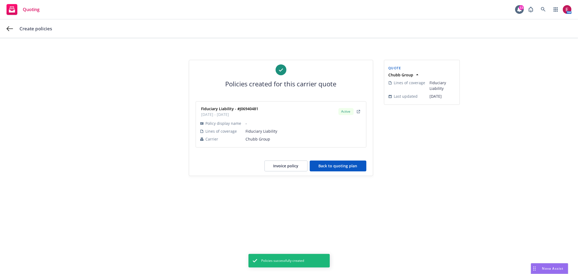
click at [326, 161] on button "Back to quoting plan" at bounding box center [338, 166] width 57 height 11
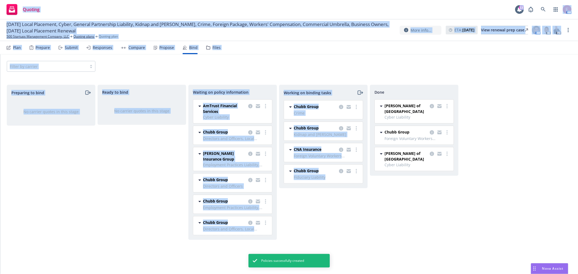
drag, startPoint x: 290, startPoint y: 232, endPoint x: 0, endPoint y: -12, distance: 378.7
click at [0, 0] on html "Quoting 13 AM 08/20/25 Local Placement, Cyber, General Partnership Liability, K…" at bounding box center [289, 137] width 578 height 274
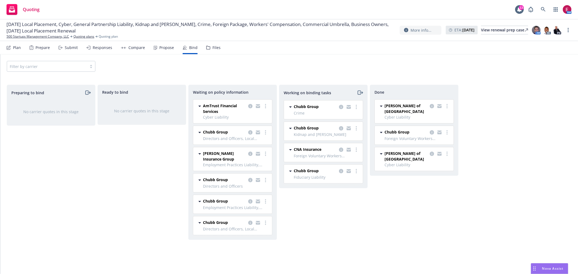
click at [431, 227] on div "Done Lloyd's of London Cyber Liability 08/20/2025 - 08/20/2026 Wednesday, Augus…" at bounding box center [414, 174] width 89 height 178
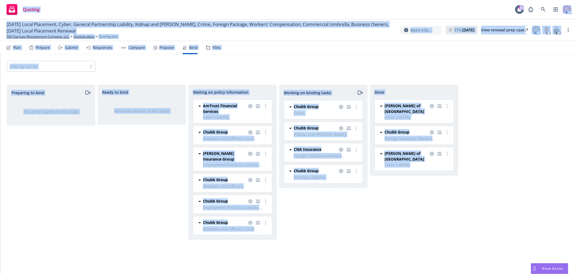
drag, startPoint x: 527, startPoint y: 236, endPoint x: 0, endPoint y: -24, distance: 587.6
click at [0, 0] on html "Quoting 13 AM 08/20/25 Local Placement, Cyber, General Partnership Liability, K…" at bounding box center [289, 137] width 578 height 274
drag, startPoint x: 73, startPoint y: 195, endPoint x: 90, endPoint y: 191, distance: 17.6
click at [73, 195] on div "Preparing to bind No carrier quotes in this stage" at bounding box center [51, 174] width 89 height 178
click at [483, 230] on div "Preparing to bind No carrier quotes in this stage Ready to bind No carrier quot…" at bounding box center [289, 174] width 565 height 178
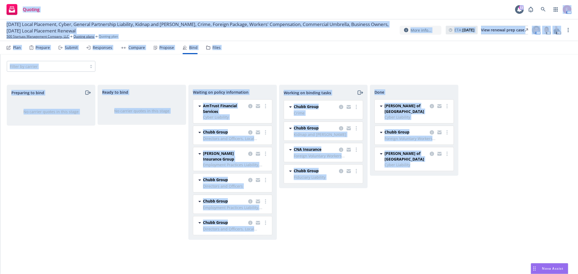
drag, startPoint x: 525, startPoint y: 247, endPoint x: 0, endPoint y: -32, distance: 594.2
click at [0, 0] on html "Quoting 13 AM 08/20/25 Local Placement, Cyber, General Partnership Liability, K…" at bounding box center [289, 137] width 578 height 274
click at [481, 218] on div "Preparing to bind No carrier quotes in this stage Ready to bind No carrier quot…" at bounding box center [289, 174] width 565 height 178
drag, startPoint x: 464, startPoint y: 213, endPoint x: 0, endPoint y: -9, distance: 514.9
click at [0, 0] on html "Quoting 13 AM 08/20/25 Local Placement, Cyber, General Partnership Liability, K…" at bounding box center [289, 137] width 578 height 274
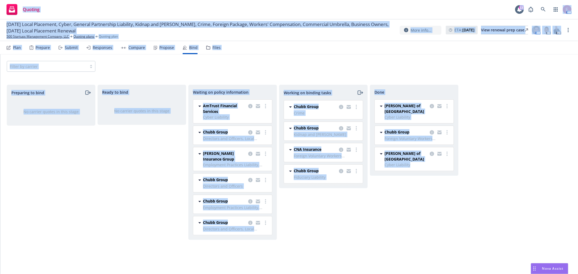
click at [71, 194] on div "Preparing to bind No carrier quotes in this stage" at bounding box center [51, 174] width 89 height 178
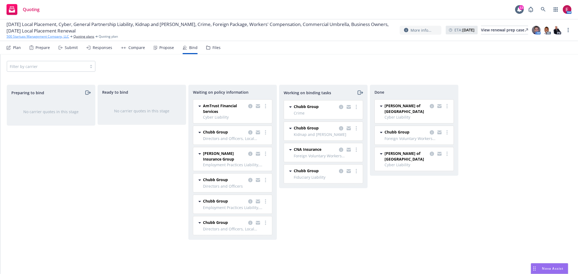
click at [31, 37] on link "500 Startups Management Company, LLC" at bounding box center [38, 36] width 63 height 5
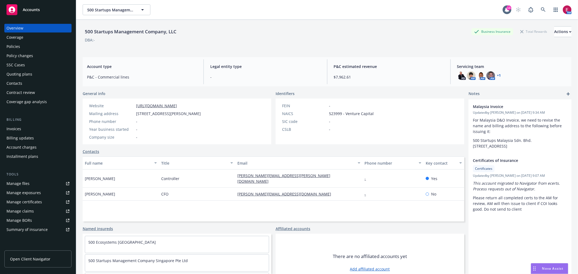
click at [41, 45] on div "Policies" at bounding box center [38, 46] width 63 height 9
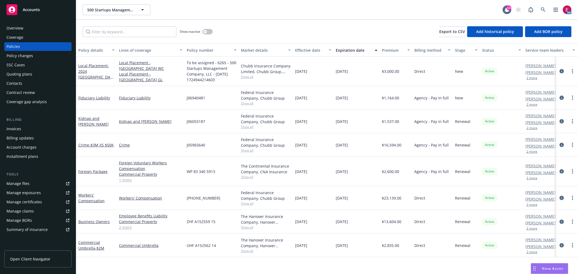
click at [40, 28] on div "Overview" at bounding box center [38, 28] width 63 height 9
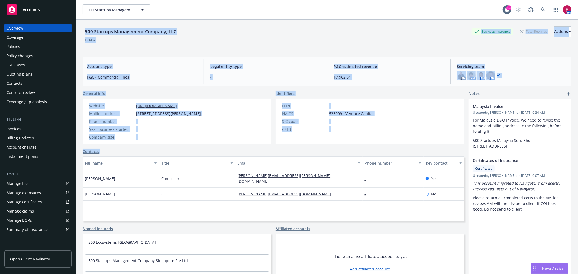
drag, startPoint x: 79, startPoint y: 29, endPoint x: 413, endPoint y: 158, distance: 358.3
click at [413, 158] on div "500 Startups Management Company, LLC Business Insurance Total Rewards Actions D…" at bounding box center [327, 157] width 502 height 274
click at [370, 59] on div "Account type P&C - Commercial lines Legal entity type - P&C estimated revenue $…" at bounding box center [327, 71] width 489 height 29
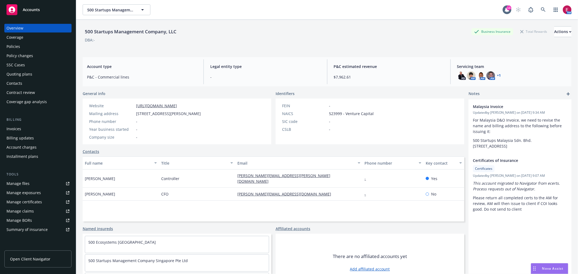
click at [39, 48] on div "Policies" at bounding box center [38, 46] width 63 height 9
